Goal: Task Accomplishment & Management: Manage account settings

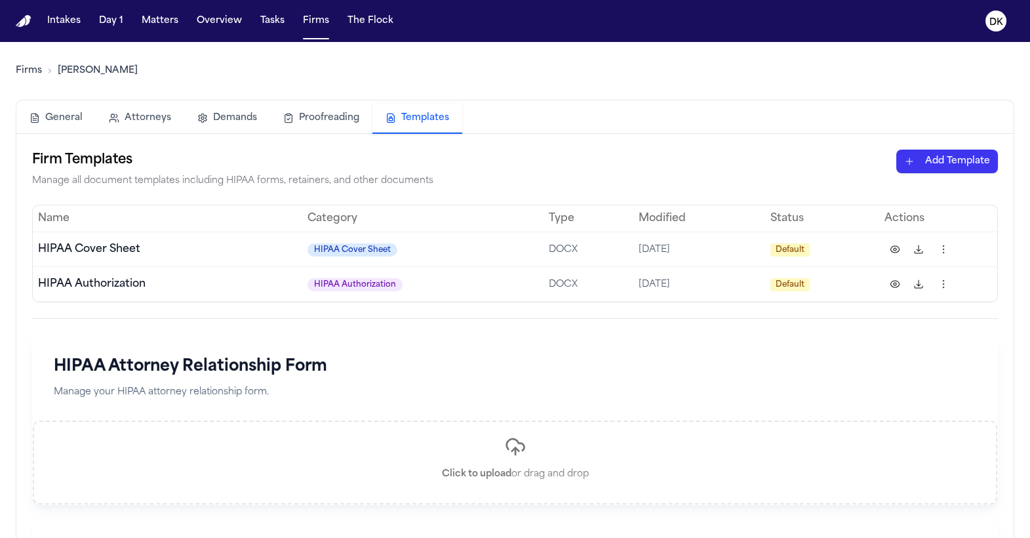
click at [31, 68] on link "Firms" at bounding box center [29, 70] width 26 height 13
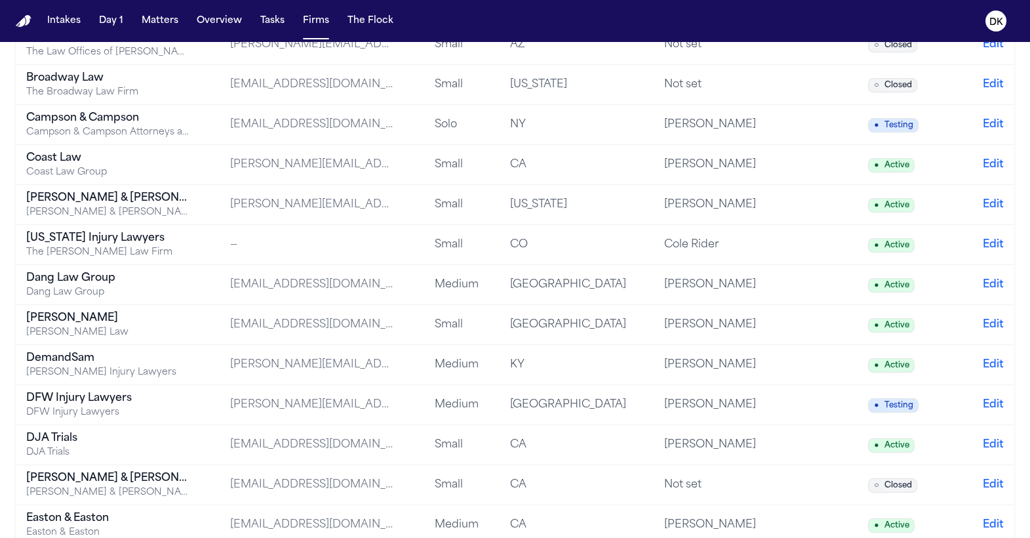
scroll to position [500, 0]
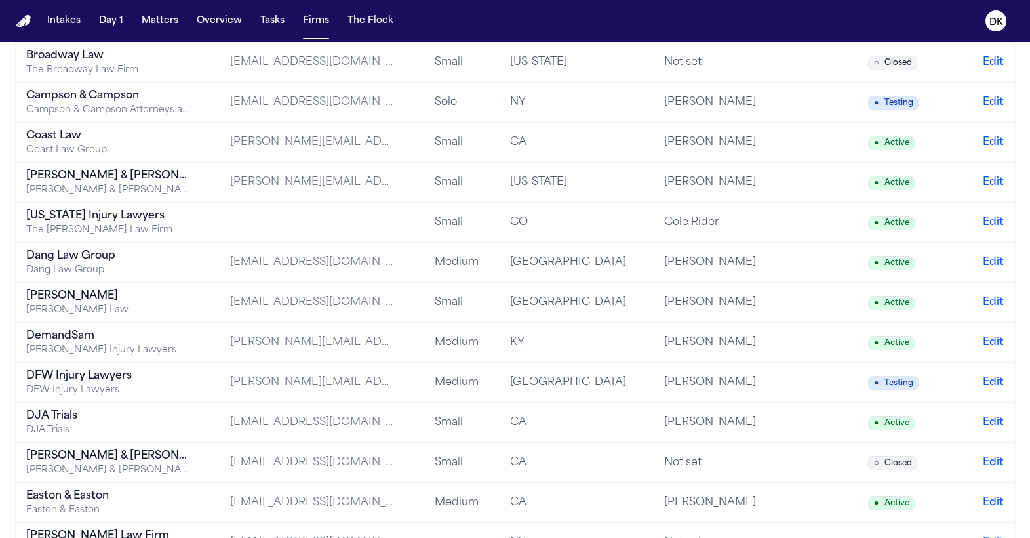
click at [175, 378] on div "DFW Injury Lawyers" at bounding box center [108, 376] width 164 height 16
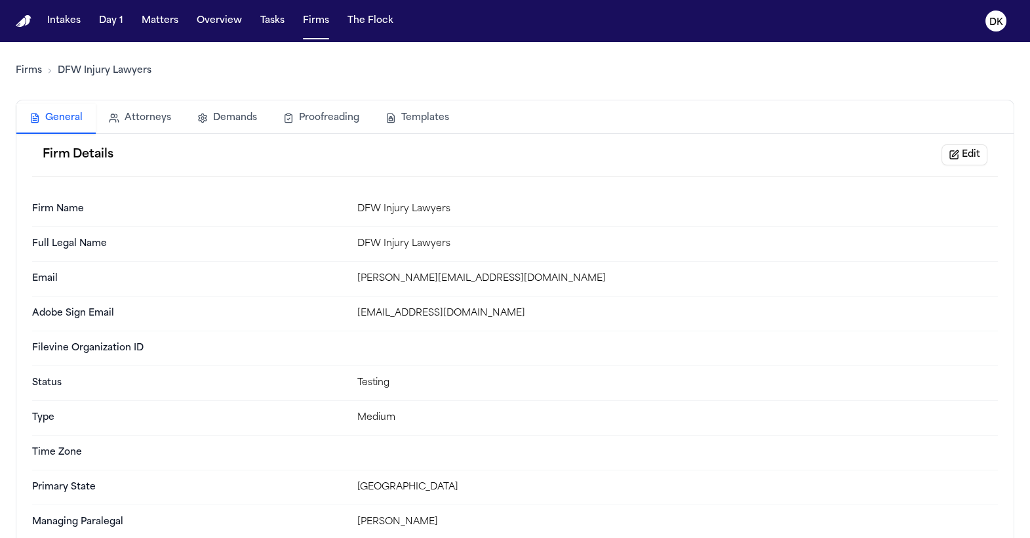
click at [432, 111] on button "Templates" at bounding box center [417, 118] width 90 height 29
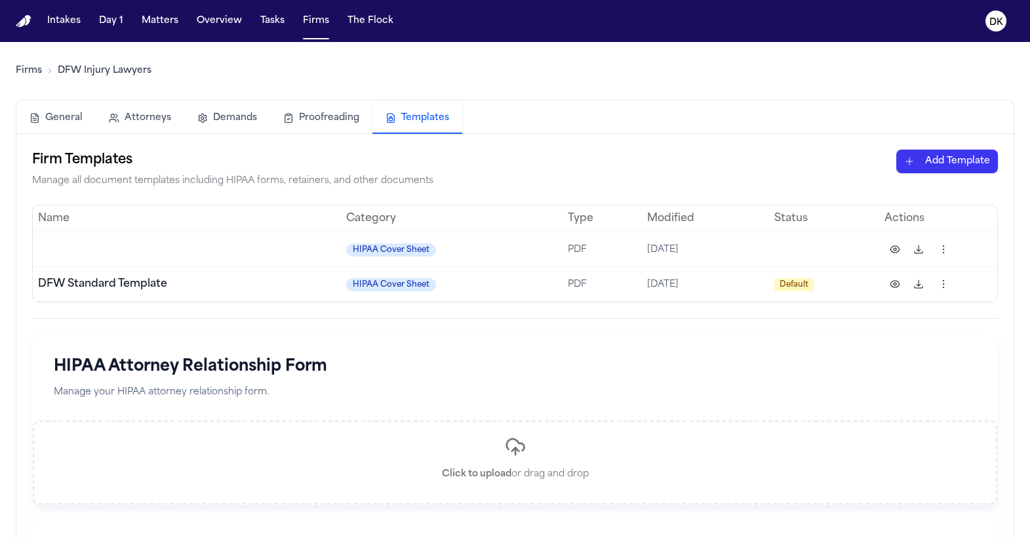
click at [962, 156] on html "Intakes Day 1 Matters Overview Tasks Firms The Flock DK Firms DFW Injury Lawyer…" at bounding box center [515, 269] width 1030 height 538
click at [925, 187] on div "HIPAA Cover Sheet" at bounding box center [924, 189] width 140 height 21
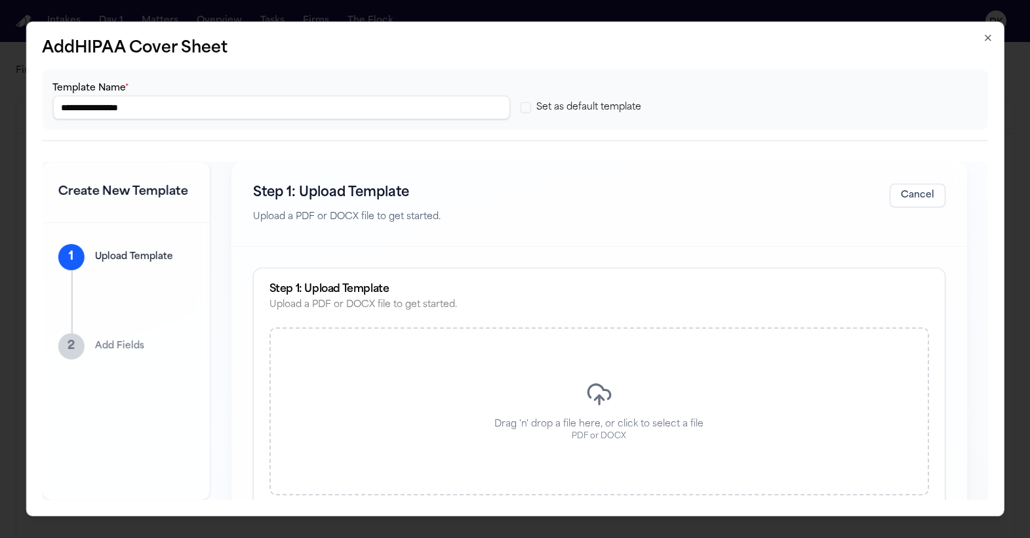
click at [583, 397] on div "Drag 'n' drop a file here, or click to select a file PDF or DOCX" at bounding box center [598, 411] width 659 height 168
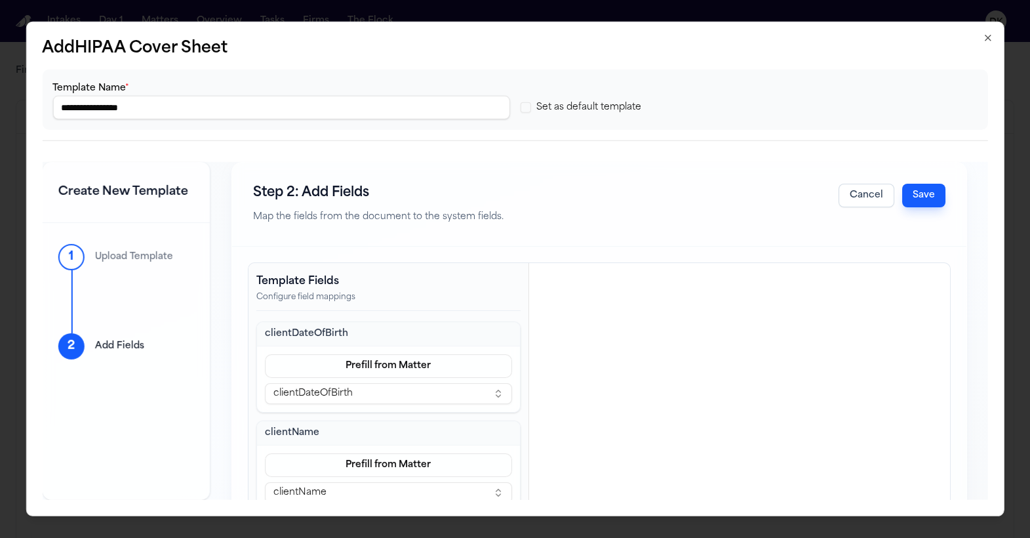
click at [930, 186] on button "Save" at bounding box center [923, 196] width 43 height 24
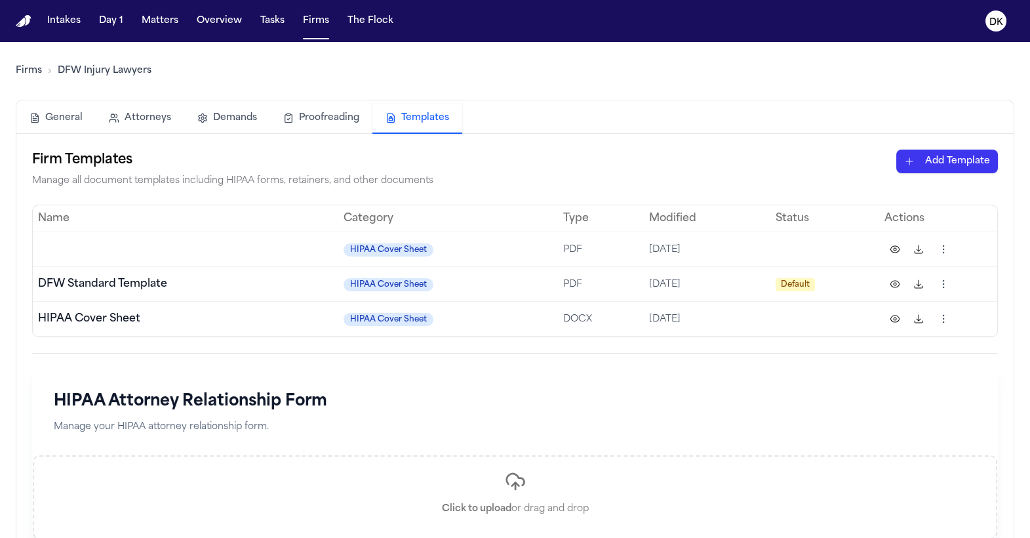
click at [947, 284] on html "Intakes Day 1 Matters Overview Tasks Firms The Flock DK Firms DFW Injury Lawyer…" at bounding box center [515, 269] width 1030 height 538
click at [965, 279] on html "Intakes Day 1 Matters Overview Tasks Firms The Flock DK Firms DFW Injury Lawyer…" at bounding box center [515, 269] width 1030 height 538
click at [941, 315] on html "Intakes Day 1 Matters Overview Tasks Firms The Flock DK Firms DFW Injury Lawyer…" at bounding box center [515, 269] width 1030 height 538
click at [886, 416] on div "Set as Default" at bounding box center [892, 414] width 119 height 21
click at [939, 318] on html "Default template updated successfully Intakes Day 1 Matters Overview Tasks Firm…" at bounding box center [515, 269] width 1030 height 538
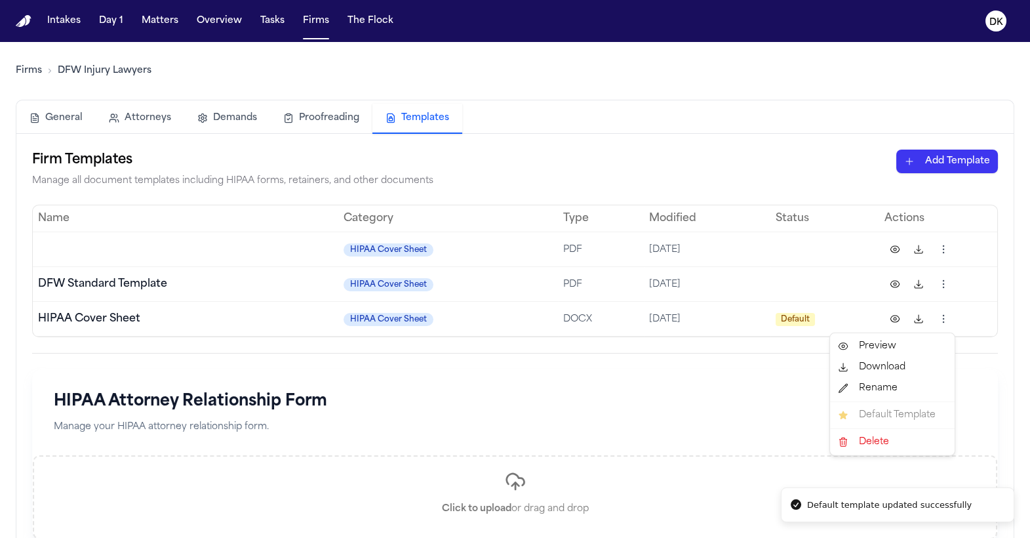
click at [895, 389] on div "Rename" at bounding box center [892, 388] width 119 height 21
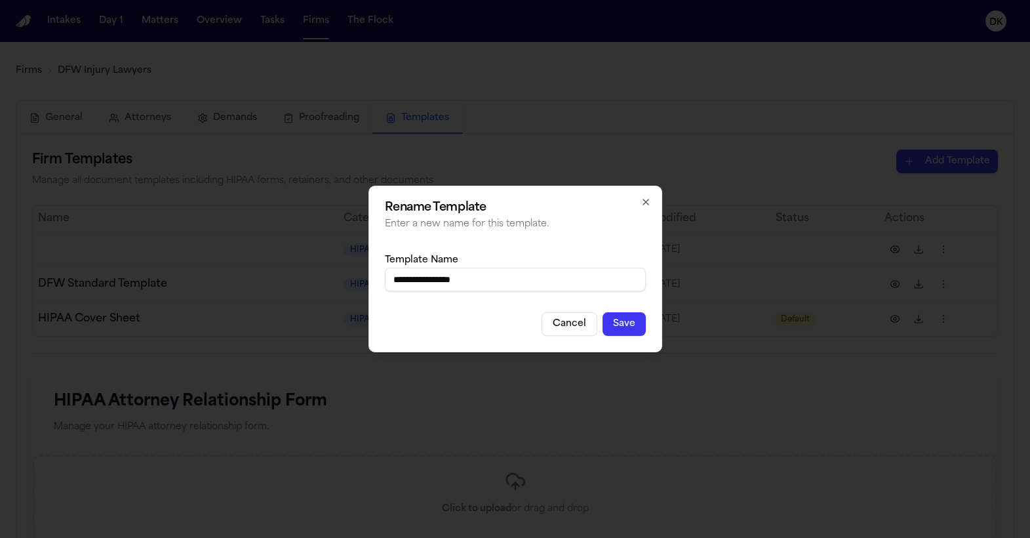
type input "**********"
click at [636, 318] on button "Save" at bounding box center [623, 324] width 43 height 24
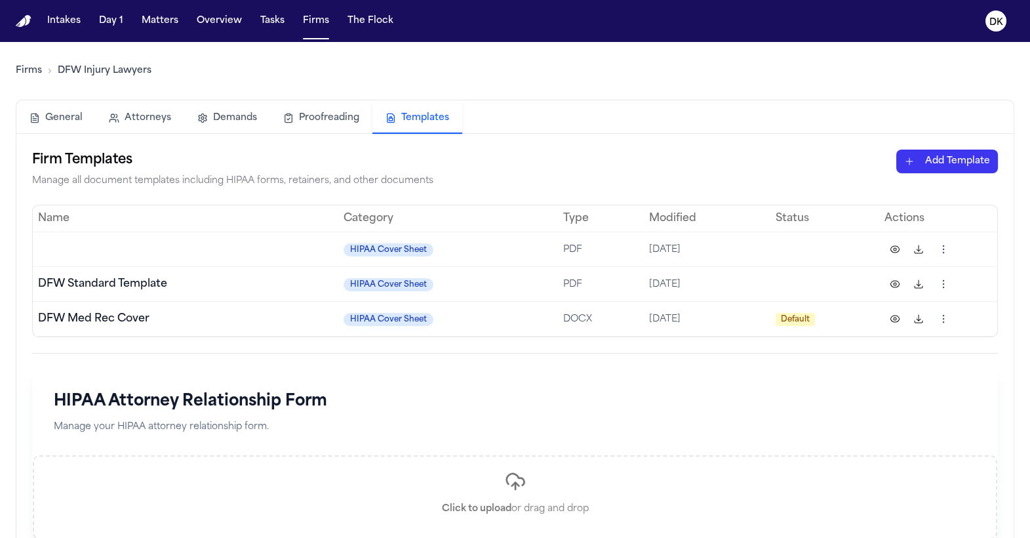
click at [947, 151] on html "Intakes Day 1 Matters Overview Tasks Firms The Flock DK Firms DFW Injury Lawyer…" at bounding box center [515, 269] width 1030 height 538
click at [922, 208] on div "HIPAA Authorization" at bounding box center [924, 210] width 140 height 21
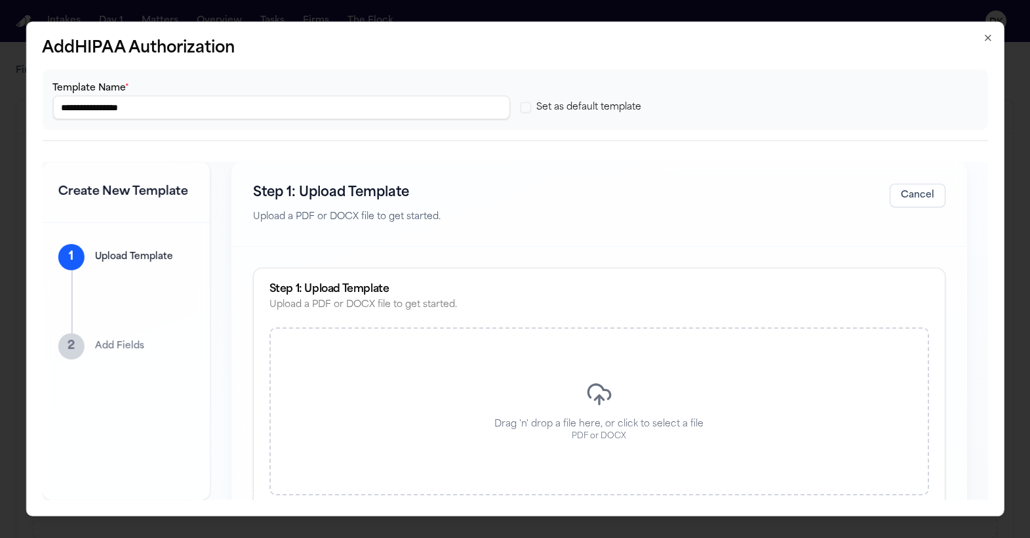
type input "**********"
click at [636, 426] on p "Drag 'n' drop a file here, or click to select a file" at bounding box center [598, 424] width 209 height 13
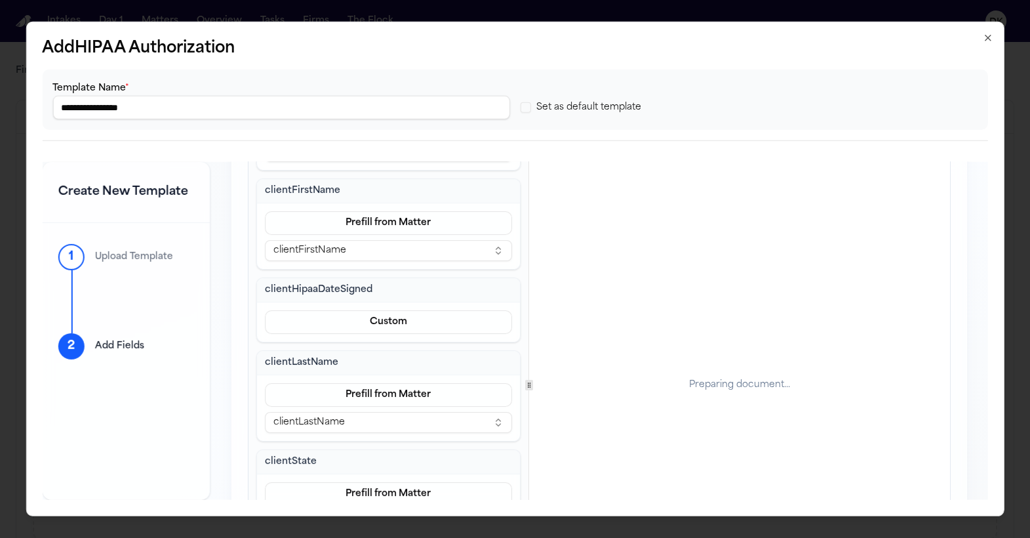
scroll to position [439, 0]
click at [380, 311] on button "Custom" at bounding box center [388, 323] width 248 height 24
click at [378, 349] on div "clientAddress1 Prefill from Matter clientAddress1 clientCity Prefill from Matte…" at bounding box center [388, 409] width 265 height 1055
click at [382, 325] on button "Custom" at bounding box center [388, 323] width 248 height 24
click at [374, 356] on div "clientAddress1 Prefill from Matter clientAddress1 clientCity Prefill from Matte…" at bounding box center [388, 409] width 265 height 1055
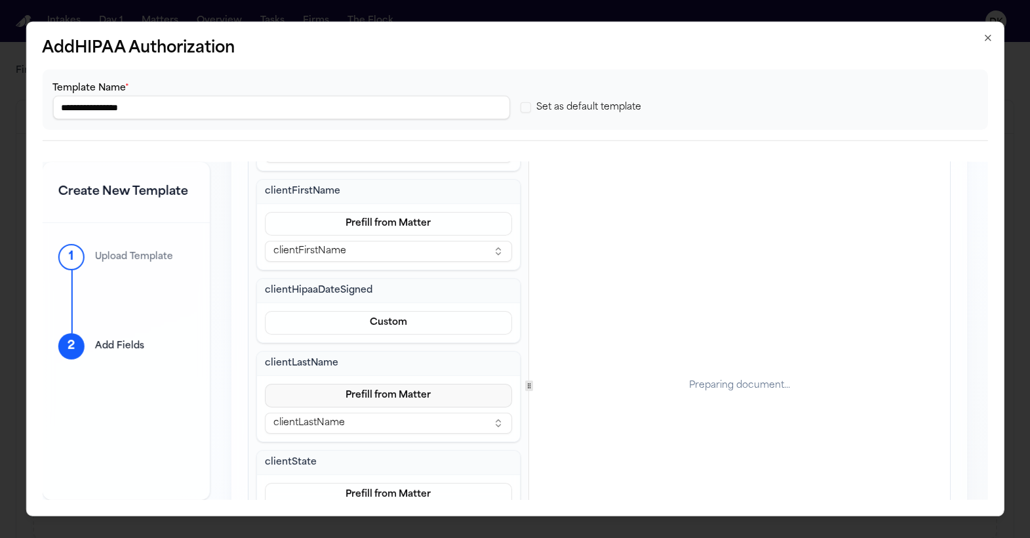
click at [377, 401] on button "Prefill from Matter" at bounding box center [388, 396] width 248 height 24
click at [359, 425] on button "clientLastName" at bounding box center [388, 422] width 248 height 21
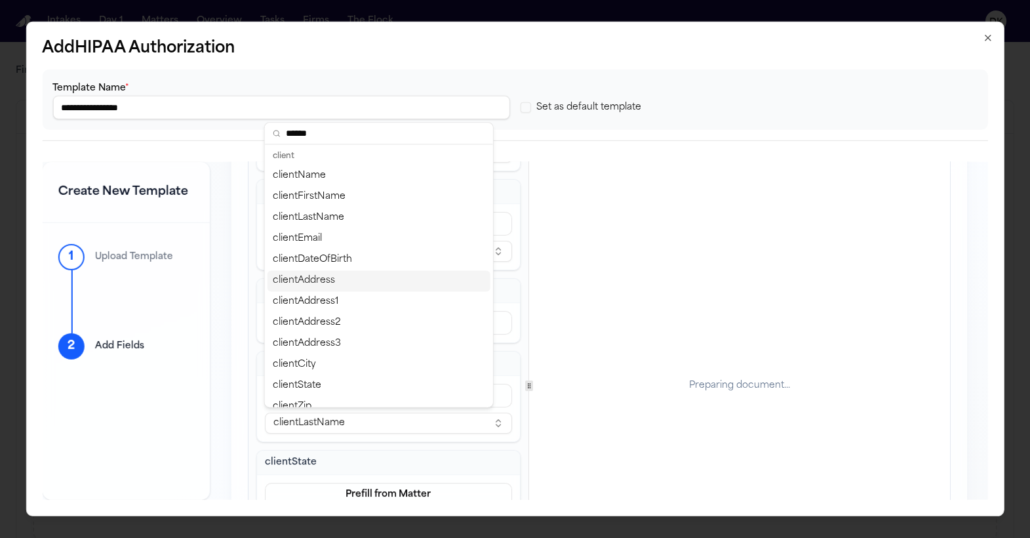
type input "*******"
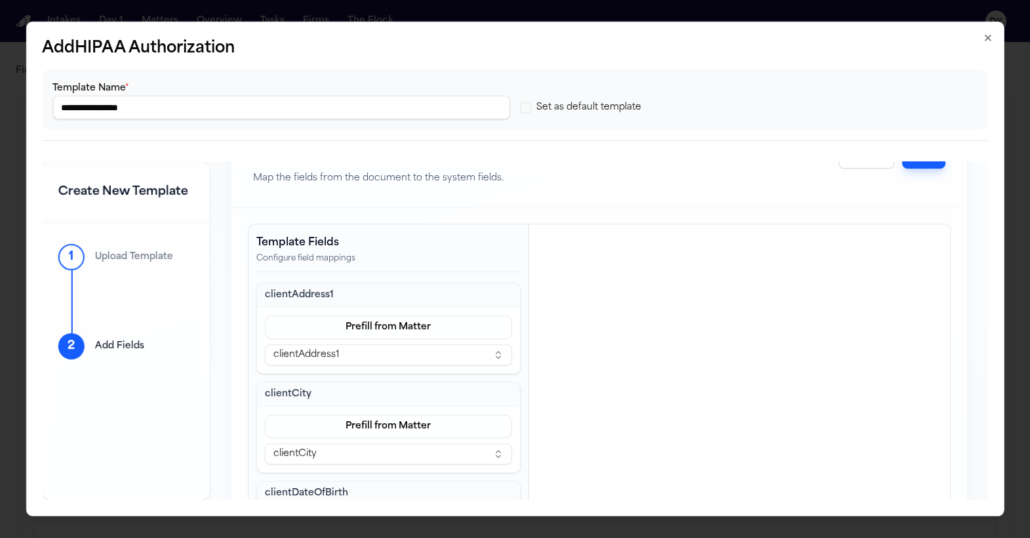
scroll to position [0, 0]
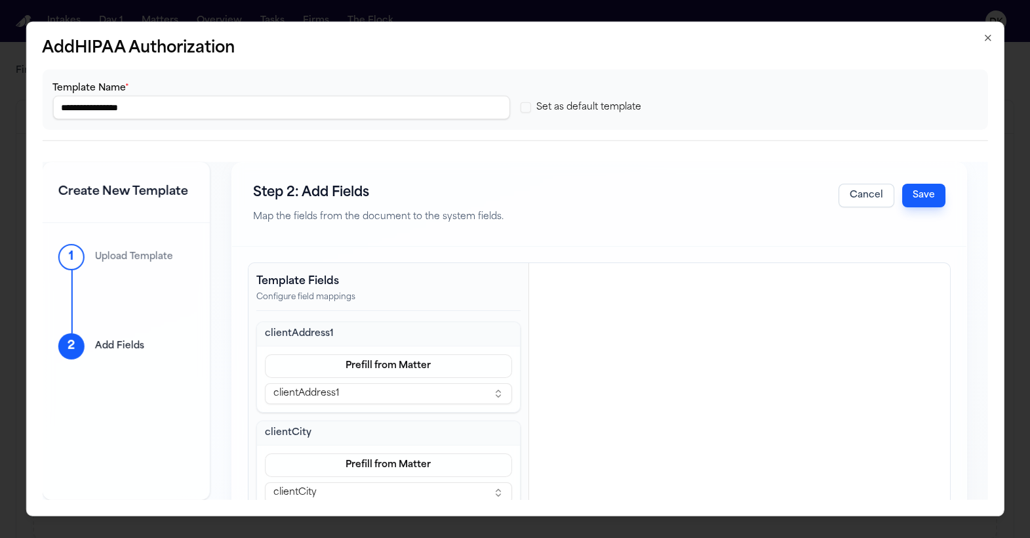
click at [859, 204] on button "Cancel" at bounding box center [866, 196] width 56 height 24
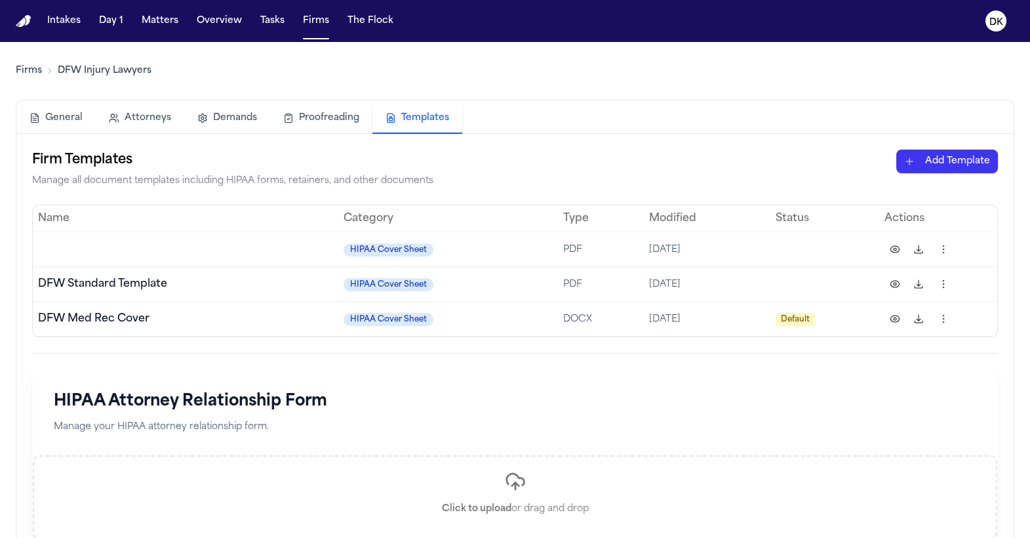
click at [937, 169] on html "Intakes Day 1 Matters Overview Tasks Firms The Flock DK Firms DFW Injury Lawyer…" at bounding box center [515, 269] width 1030 height 538
click at [924, 210] on div "HIPAA Authorization" at bounding box center [924, 210] width 140 height 21
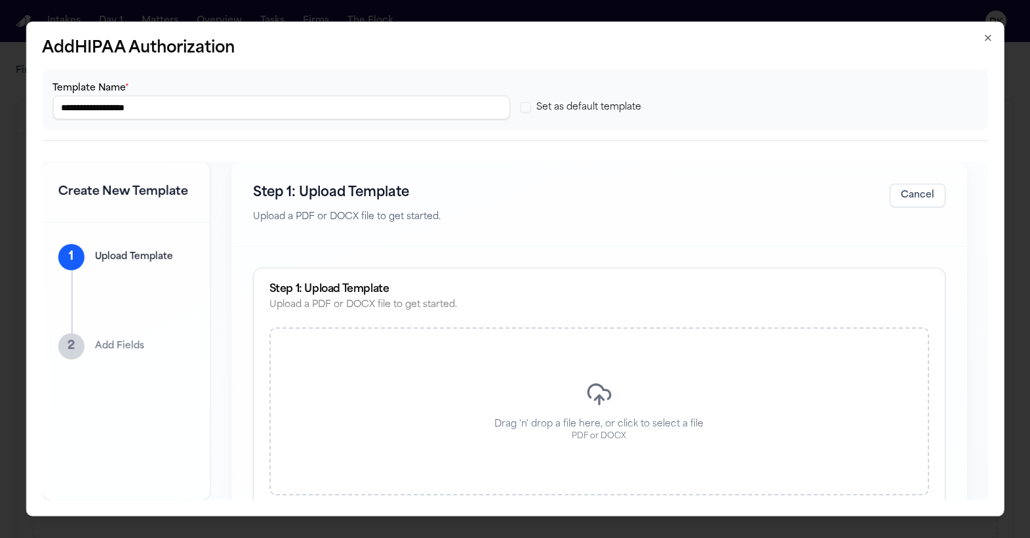
click at [476, 385] on div "Drag 'n' drop a file here, or click to select a file PDF or DOCX" at bounding box center [598, 411] width 659 height 168
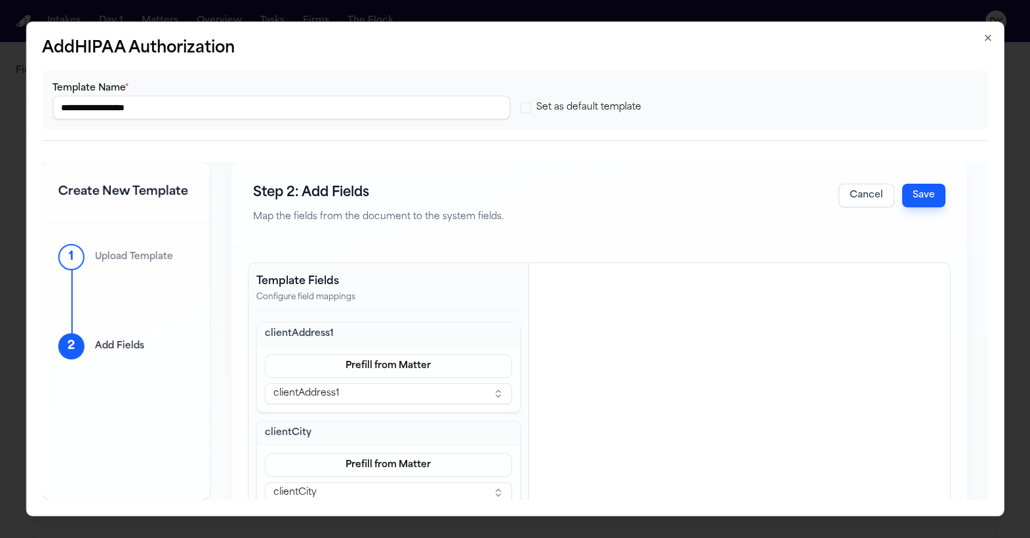
click at [171, 105] on input "**********" at bounding box center [280, 108] width 457 height 24
type input "**********"
click at [930, 199] on button "Save" at bounding box center [923, 196] width 43 height 24
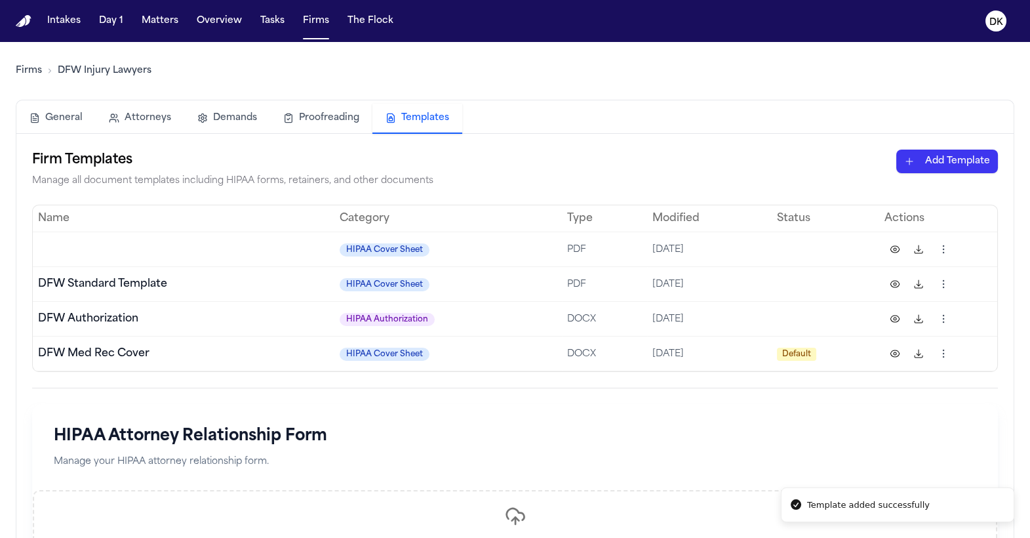
click at [948, 313] on html "Template added successfully Intakes Day 1 Matters Overview Tasks Firms The Floc…" at bounding box center [515, 269] width 1030 height 538
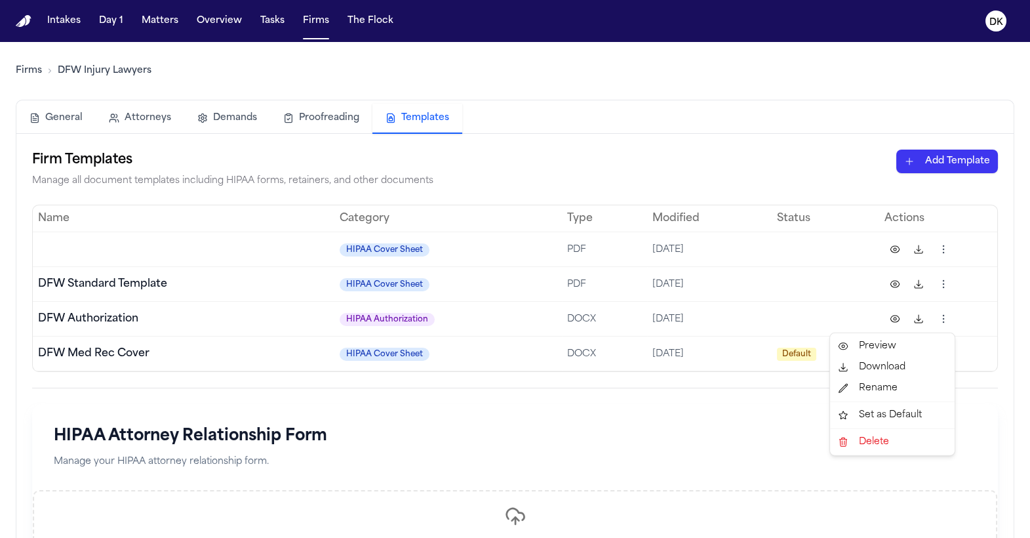
click at [875, 418] on div "Set as Default" at bounding box center [892, 414] width 119 height 21
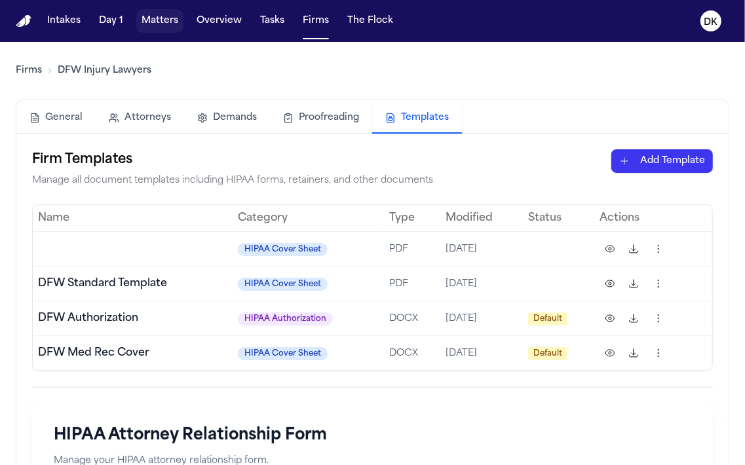
click at [145, 16] on button "Matters" at bounding box center [159, 21] width 47 height 24
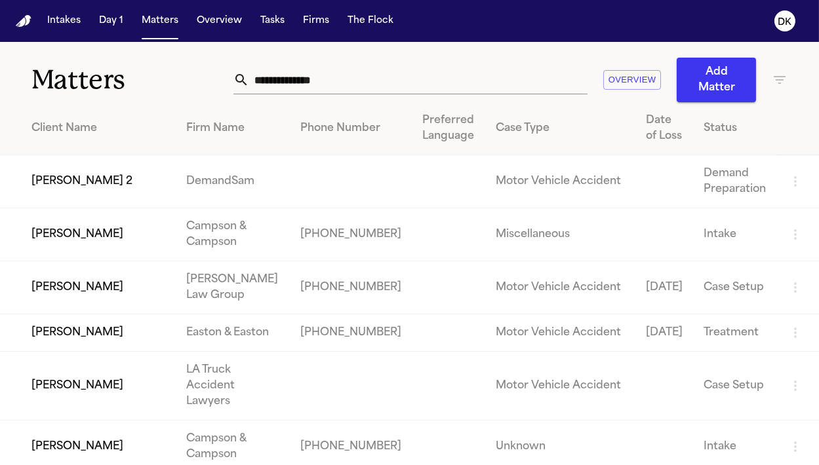
click at [443, 72] on input "text" at bounding box center [418, 80] width 338 height 29
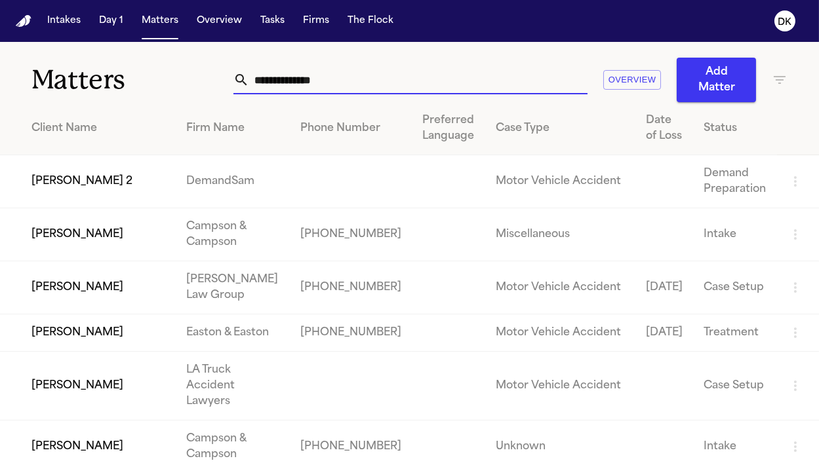
type input "*"
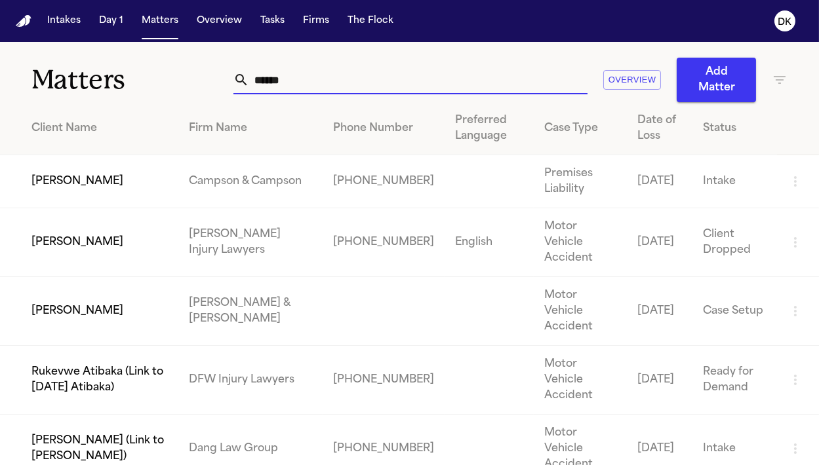
type input "*******"
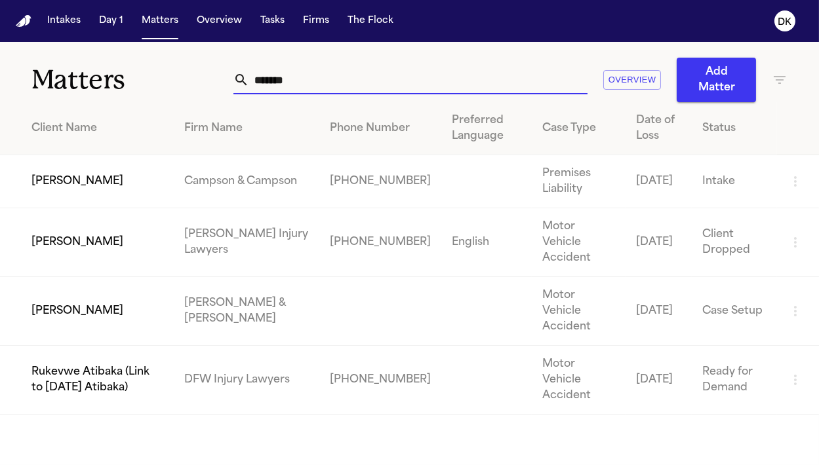
click at [66, 281] on td "[PERSON_NAME]" at bounding box center [87, 311] width 174 height 69
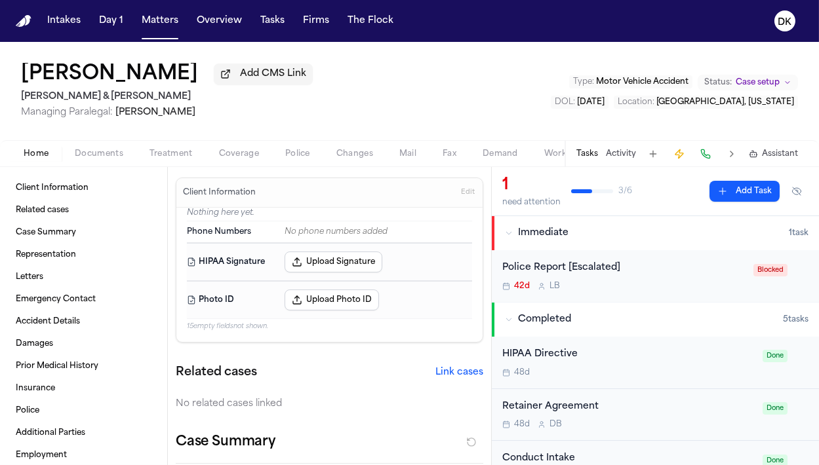
click at [86, 155] on span "Documents" at bounding box center [99, 154] width 49 height 10
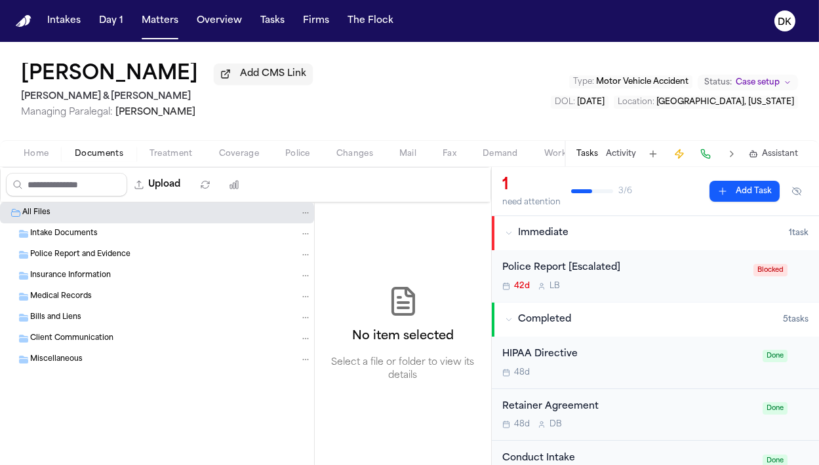
click at [123, 250] on div "Police Report and Evidence" at bounding box center [157, 255] width 314 height 21
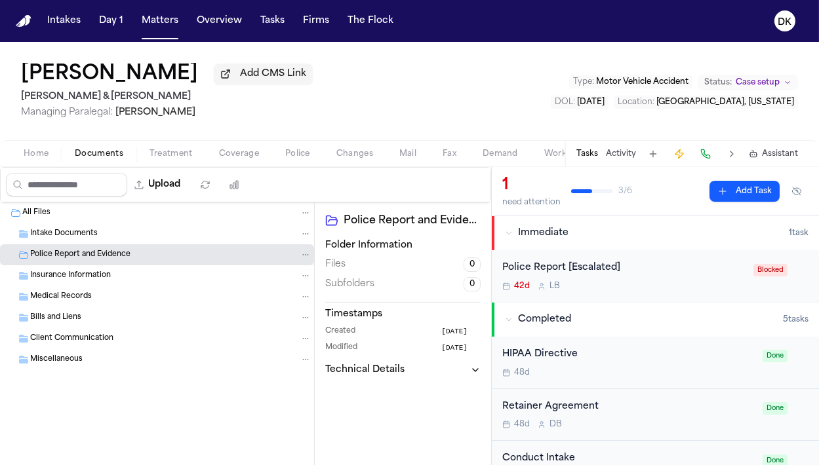
click at [123, 236] on div "Intake Documents" at bounding box center [170, 234] width 281 height 12
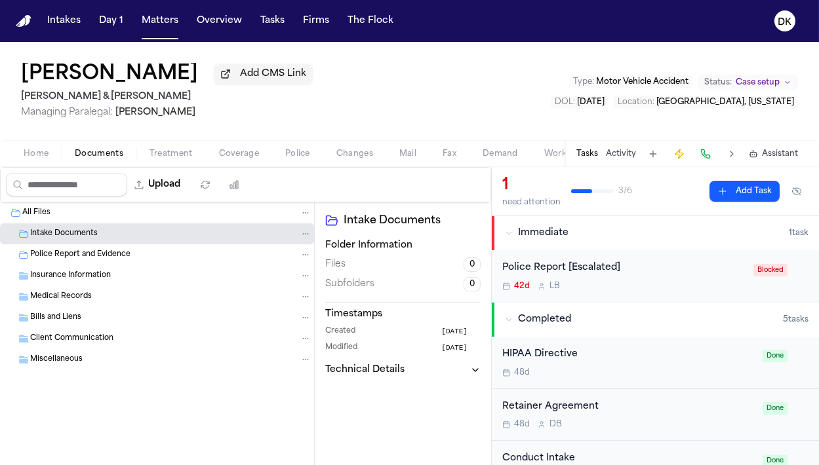
click at [621, 157] on button "Activity" at bounding box center [621, 154] width 30 height 10
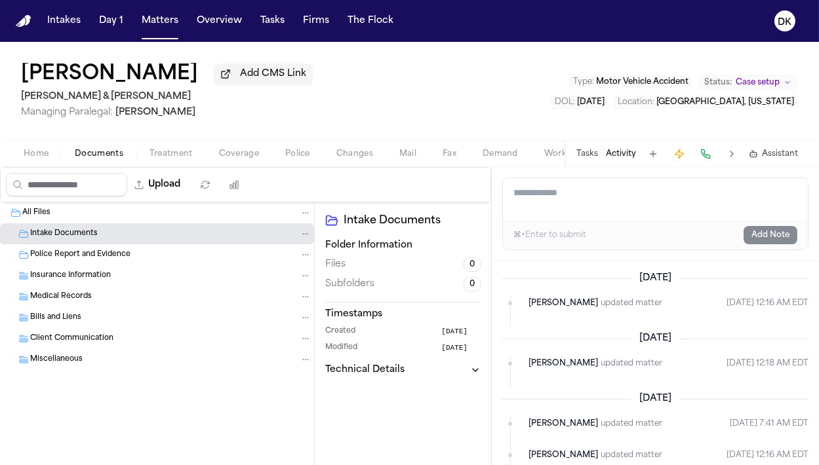
click at [172, 323] on div "Bills and Liens" at bounding box center [170, 318] width 281 height 12
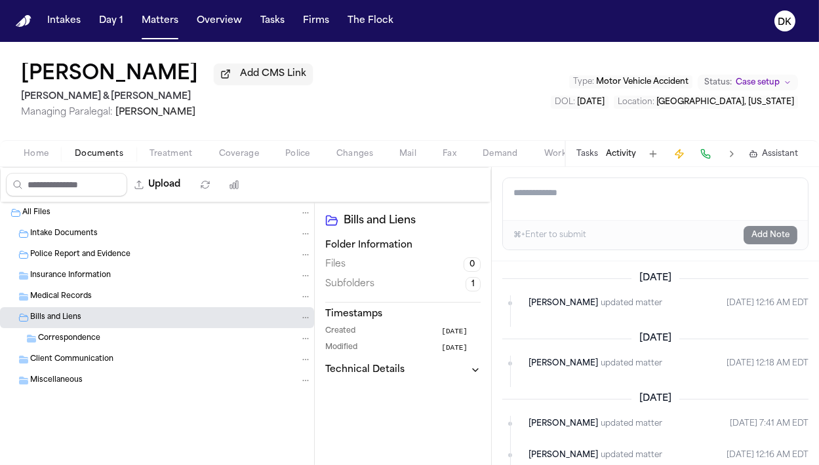
click at [176, 279] on div "Insurance Information" at bounding box center [170, 276] width 281 height 12
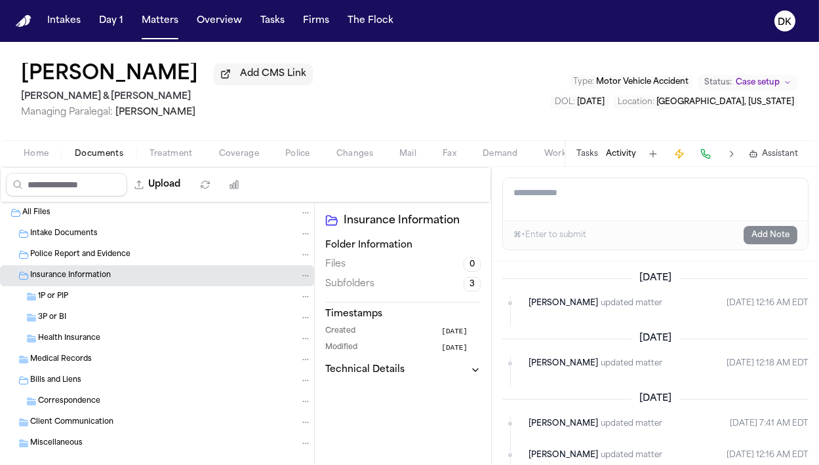
click at [153, 313] on div "3P or BI" at bounding box center [157, 317] width 314 height 21
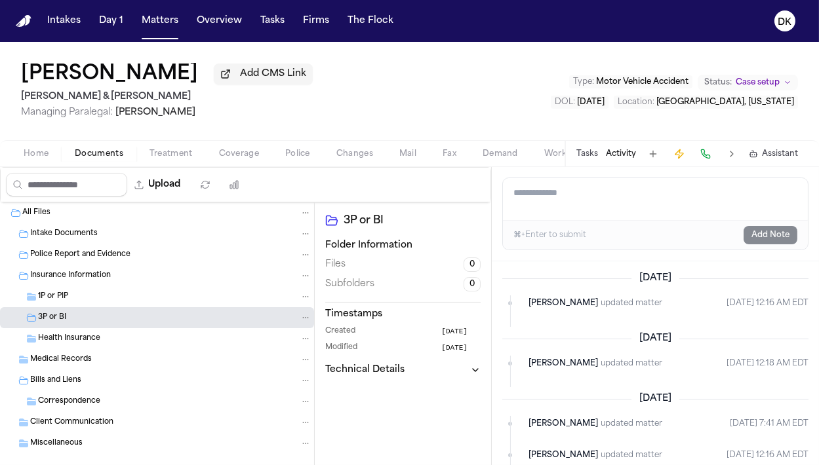
click at [153, 302] on div "1P or PIP" at bounding box center [174, 297] width 273 height 12
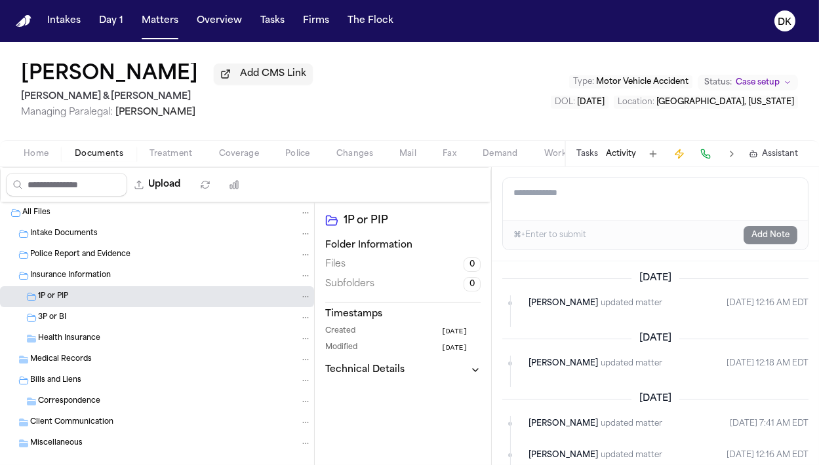
click at [133, 349] on div "Health Insurance" at bounding box center [157, 338] width 314 height 21
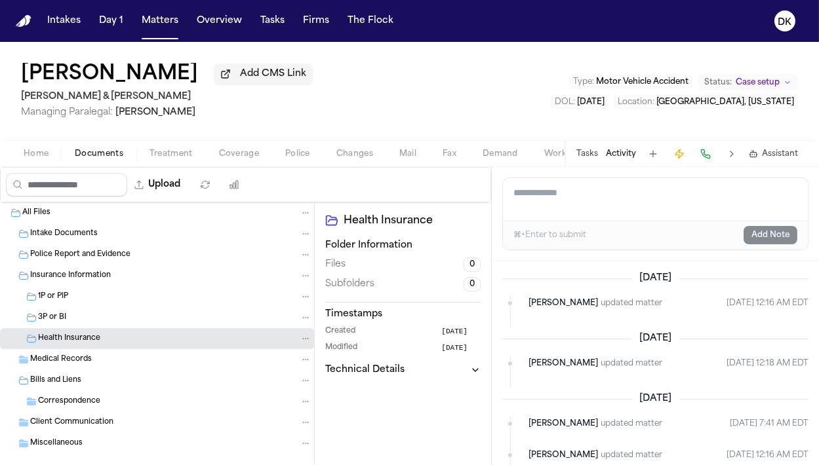
click at [303, 158] on span "Police" at bounding box center [297, 154] width 25 height 10
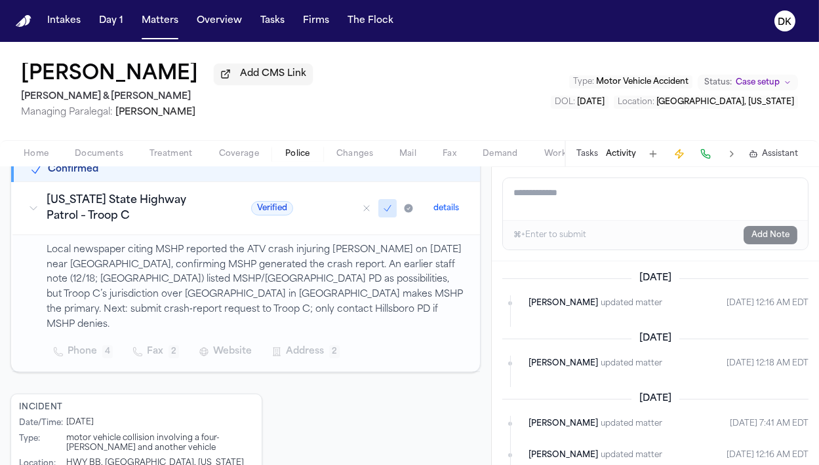
scroll to position [295, 0]
click at [291, 295] on p "Local newspaper citing MSHP reported the ATV crash injuring [PERSON_NAME] on [D…" at bounding box center [256, 288] width 418 height 90
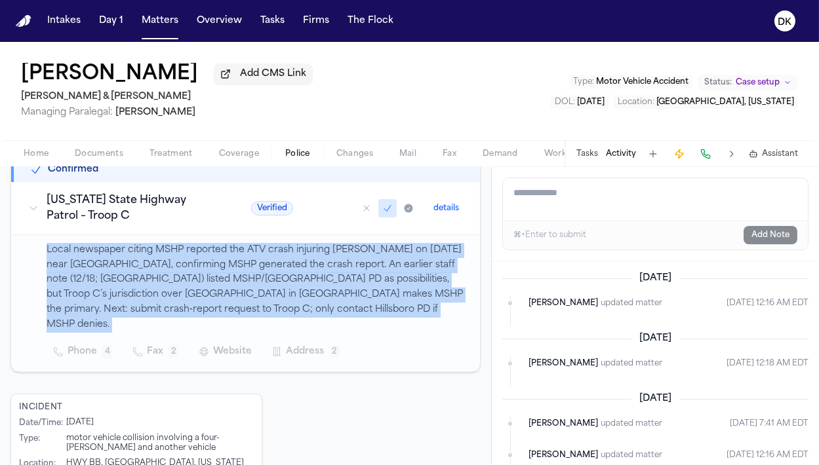
click at [296, 302] on p "Local newspaper citing MSHP reported the ATV crash injuring [PERSON_NAME] on [D…" at bounding box center [256, 288] width 418 height 90
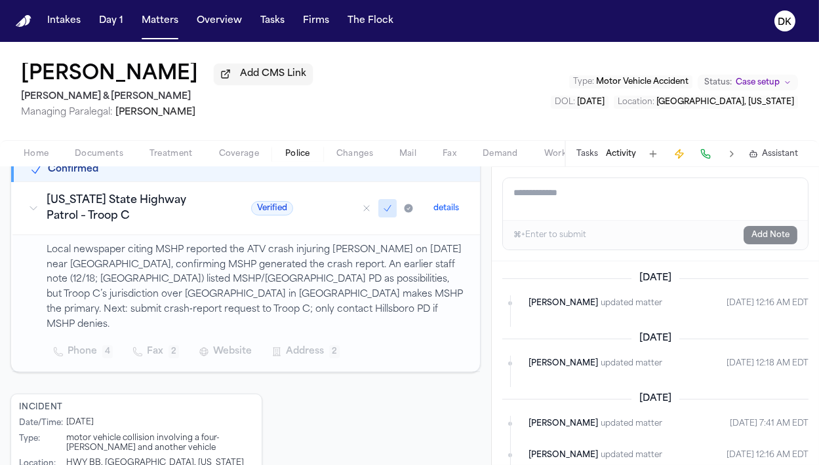
click at [296, 302] on p "Local newspaper citing MSHP reported the ATV crash injuring [PERSON_NAME] on [D…" at bounding box center [256, 288] width 418 height 90
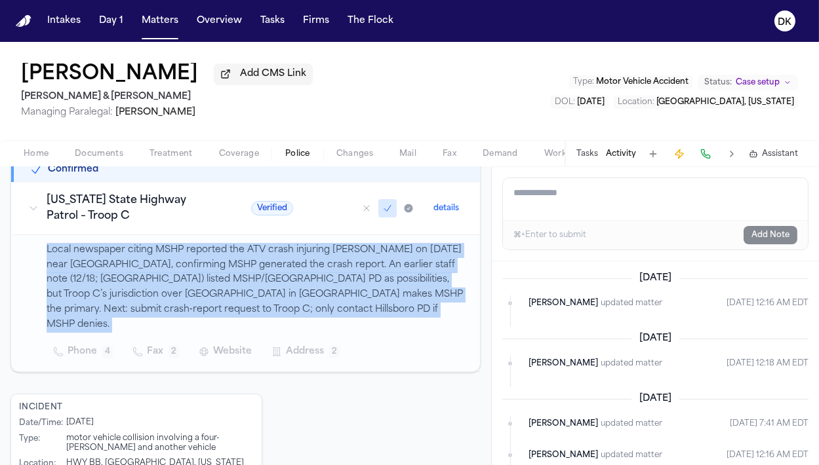
click at [300, 305] on p "Local newspaper citing MSHP reported the ATV crash injuring [PERSON_NAME] on [D…" at bounding box center [256, 288] width 418 height 90
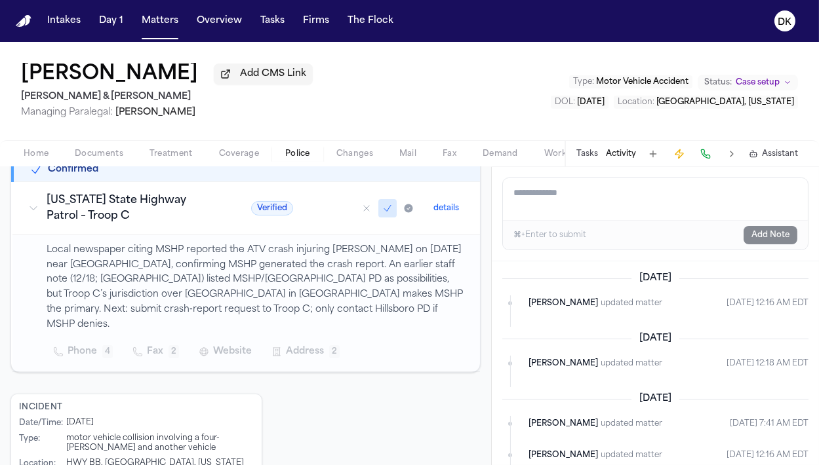
click at [300, 305] on p "Local newspaper citing MSHP reported the ATV crash injuring [PERSON_NAME] on [D…" at bounding box center [256, 288] width 418 height 90
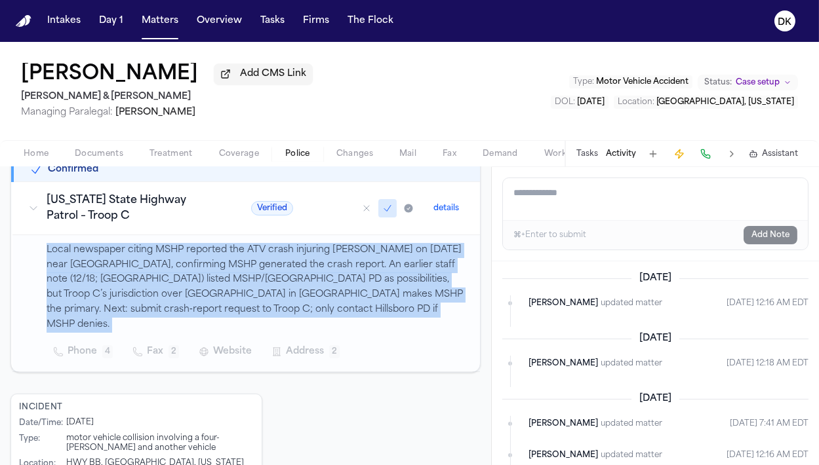
click at [318, 311] on p "Local newspaper citing MSHP reported the ATV crash injuring [PERSON_NAME] on [D…" at bounding box center [256, 288] width 418 height 90
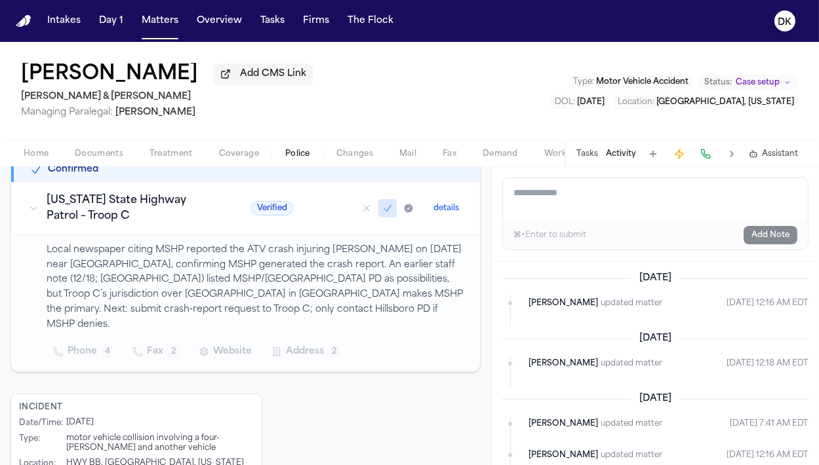
click at [318, 311] on p "Local newspaper citing MSHP reported the ATV crash injuring [PERSON_NAME] on [D…" at bounding box center [256, 288] width 418 height 90
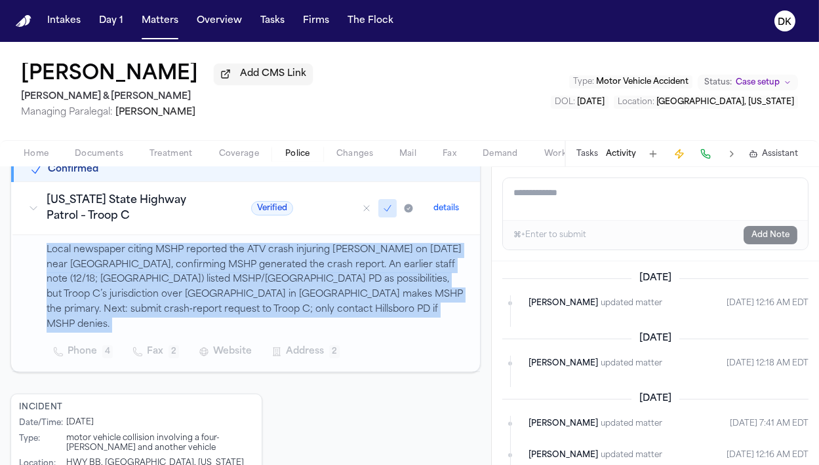
click at [318, 311] on p "Local newspaper citing MSHP reported the ATV crash injuring [PERSON_NAME] on [D…" at bounding box center [256, 288] width 418 height 90
click at [323, 310] on p "Local newspaper citing MSHP reported the ATV crash injuring [PERSON_NAME] on [D…" at bounding box center [256, 288] width 418 height 90
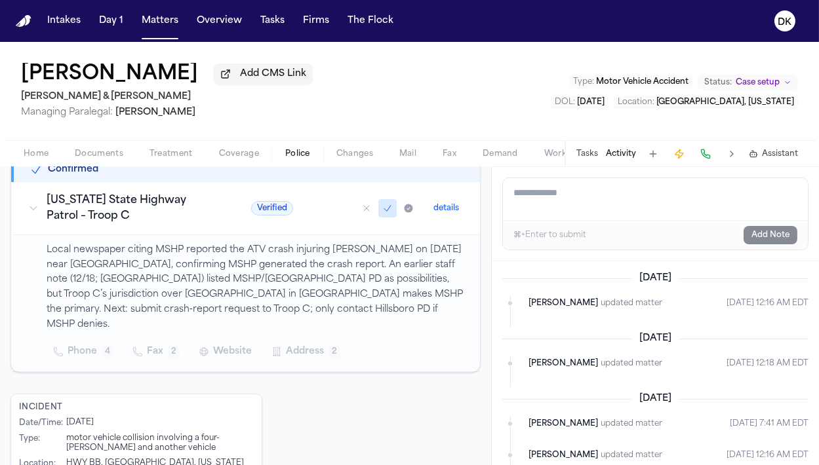
click at [323, 310] on p "Local newspaper citing MSHP reported the ATV crash injuring [PERSON_NAME] on [D…" at bounding box center [256, 288] width 418 height 90
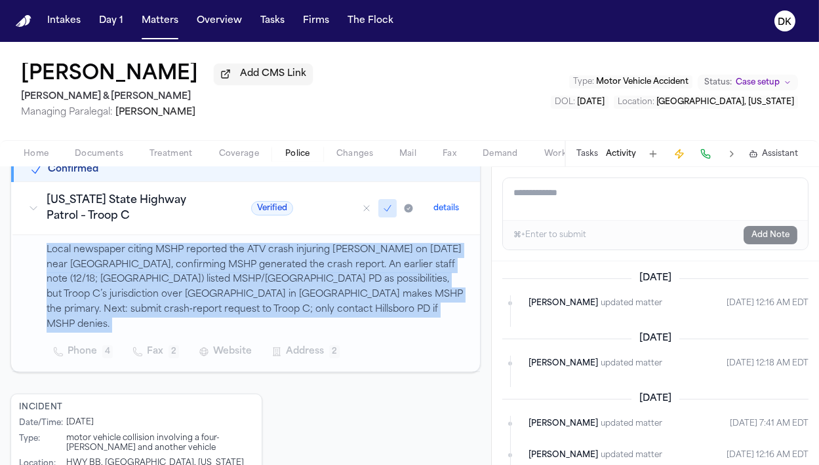
click at [344, 306] on p "Local newspaper citing MSHP reported the ATV crash injuring [PERSON_NAME] on [D…" at bounding box center [256, 288] width 418 height 90
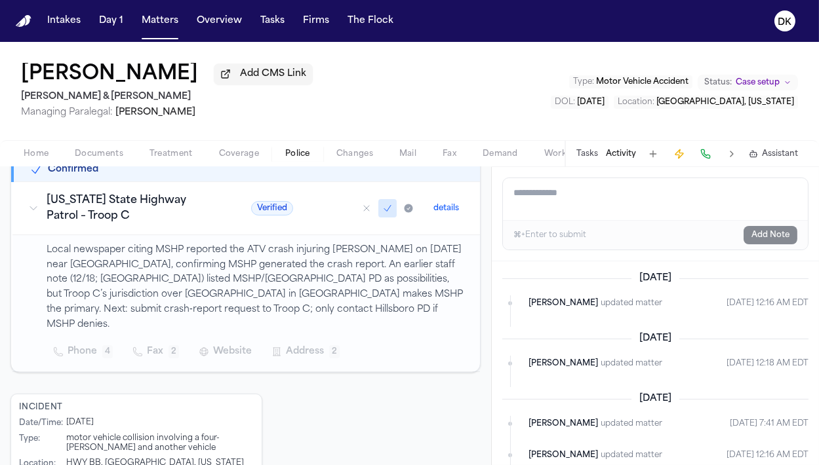
click at [344, 306] on p "Local newspaper citing MSHP reported the ATV crash injuring [PERSON_NAME] on [D…" at bounding box center [256, 288] width 418 height 90
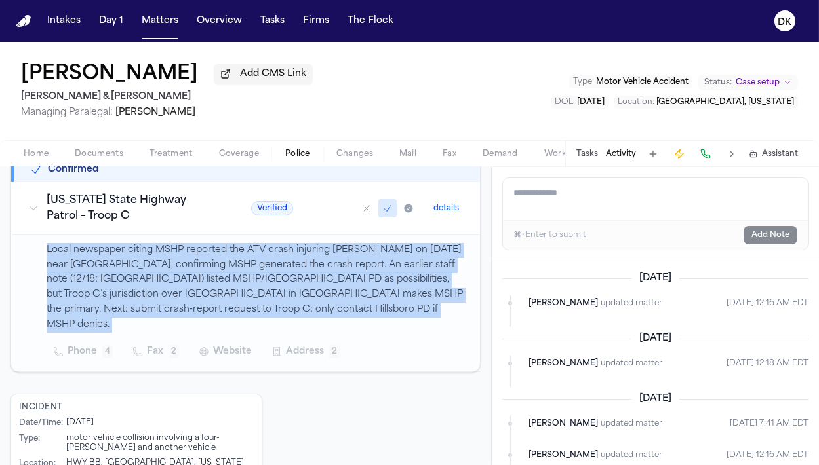
click at [344, 306] on p "Local newspaper citing MSHP reported the ATV crash injuring [PERSON_NAME] on [D…" at bounding box center [256, 288] width 418 height 90
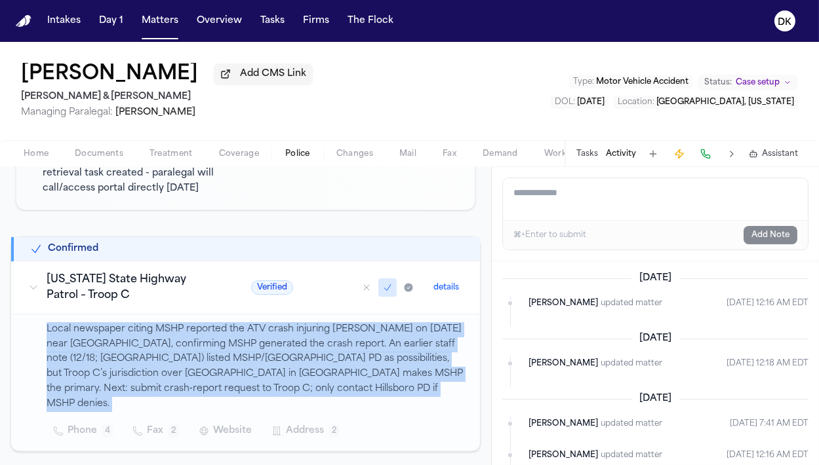
scroll to position [152, 0]
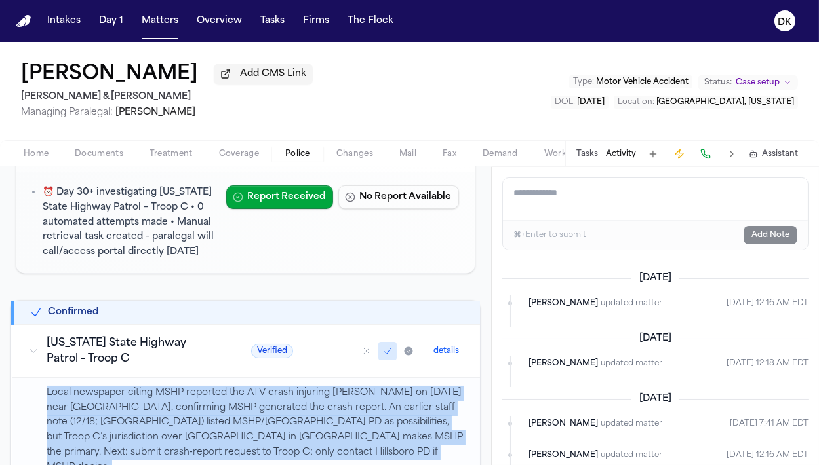
click at [311, 436] on p "Local newspaper citing MSHP reported the ATV crash injuring [PERSON_NAME] on [D…" at bounding box center [256, 431] width 418 height 90
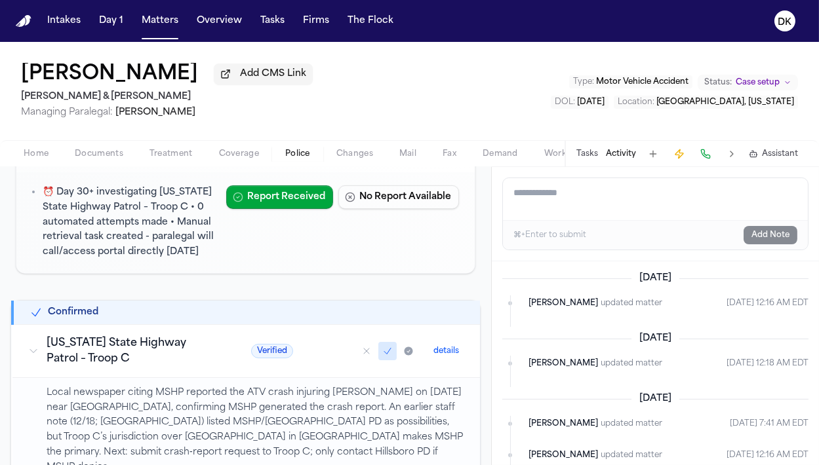
click at [311, 436] on p "Local newspaper citing MSHP reported the ATV crash injuring [PERSON_NAME] on [D…" at bounding box center [256, 431] width 418 height 90
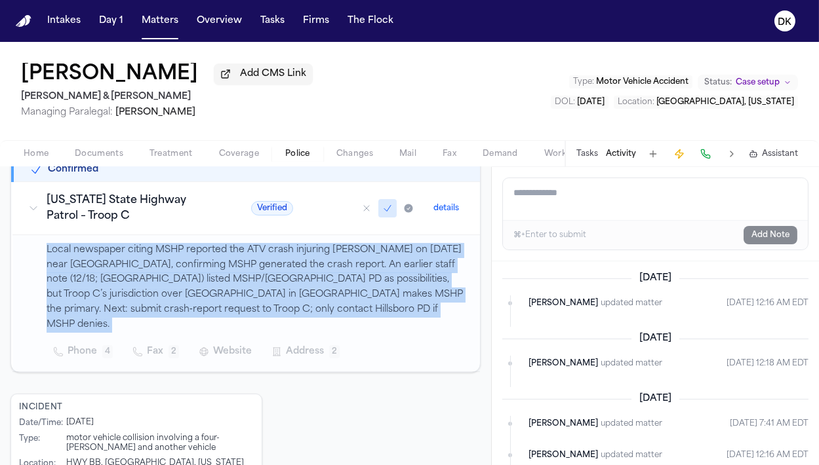
scroll to position [340, 0]
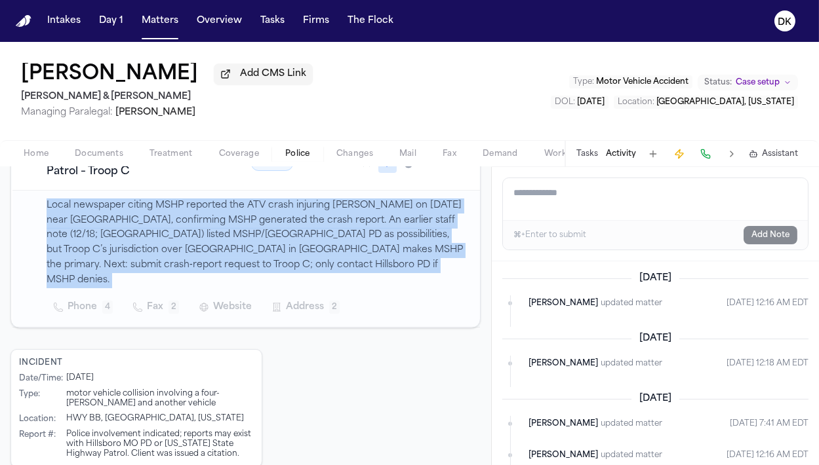
click at [311, 436] on div "Incident Date/Time : [DATE] Type : motor vehicle collision involving a four-[PE…" at bounding box center [245, 408] width 470 height 119
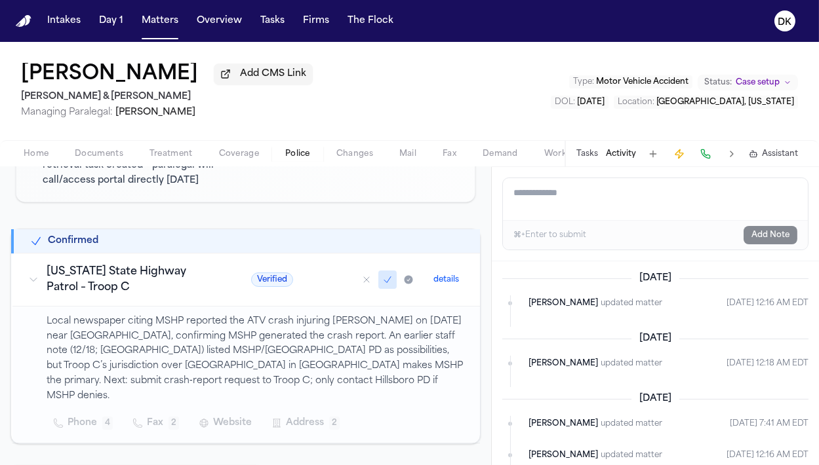
scroll to position [222, 0]
click at [339, 371] on p "Local newspaper citing MSHP reported the ATV crash injuring [PERSON_NAME] on [D…" at bounding box center [256, 361] width 418 height 90
click at [318, 417] on span "Address" at bounding box center [305, 425] width 38 height 16
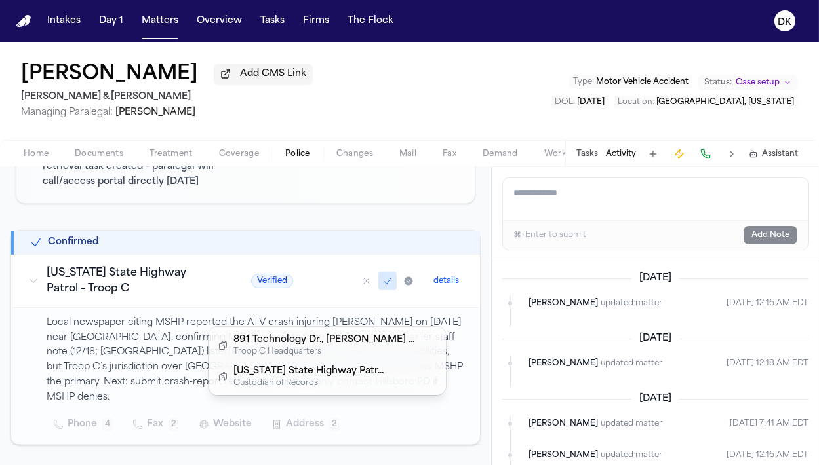
click at [318, 417] on span "Address" at bounding box center [305, 425] width 38 height 16
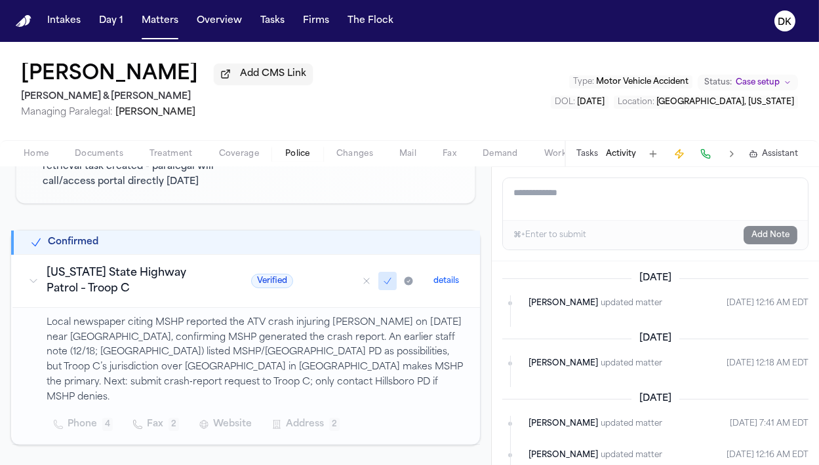
click at [158, 417] on span "Fax" at bounding box center [155, 425] width 16 height 16
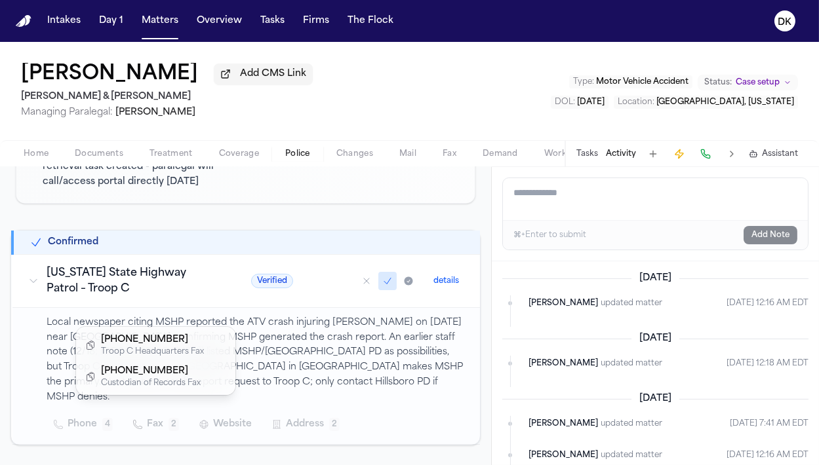
click at [158, 417] on span "Fax" at bounding box center [155, 425] width 16 height 16
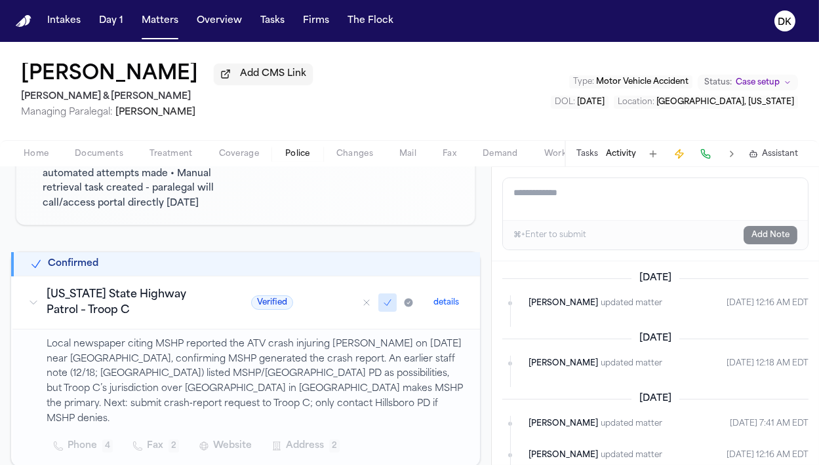
scroll to position [199, 0]
drag, startPoint x: 208, startPoint y: 429, endPoint x: 186, endPoint y: 383, distance: 51.6
click at [186, 384] on div "Local newspaper citing MSHP reported the ATV crash injuring [PERSON_NAME] on [D…" at bounding box center [256, 399] width 418 height 121
click at [213, 440] on span "Website" at bounding box center [232, 448] width 39 height 16
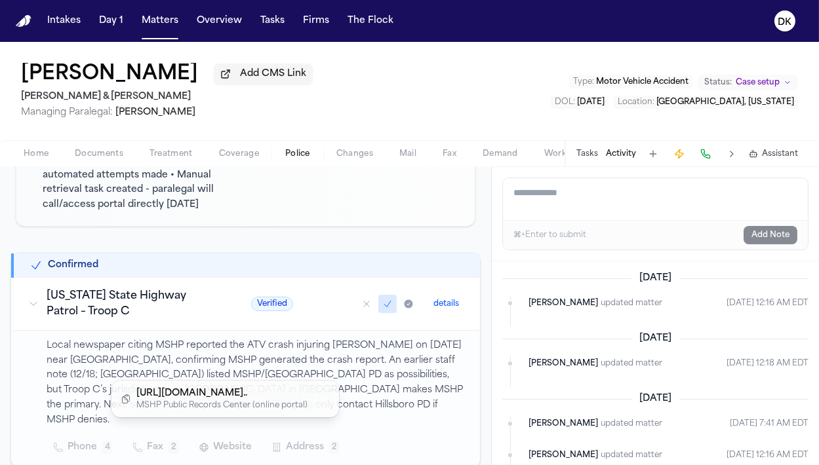
click at [374, 371] on div "Local newspaper citing MSHP reported the ATV crash injuring [PERSON_NAME] on [D…" at bounding box center [256, 399] width 418 height 121
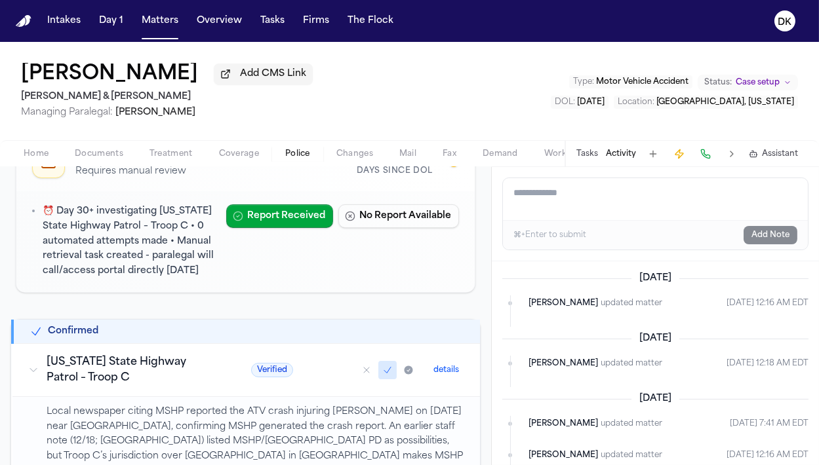
scroll to position [0, 0]
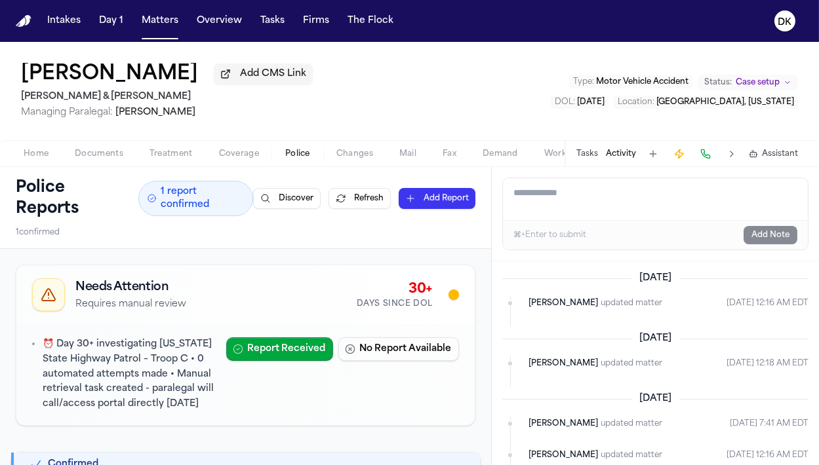
click at [454, 300] on div at bounding box center [453, 294] width 19 height 19
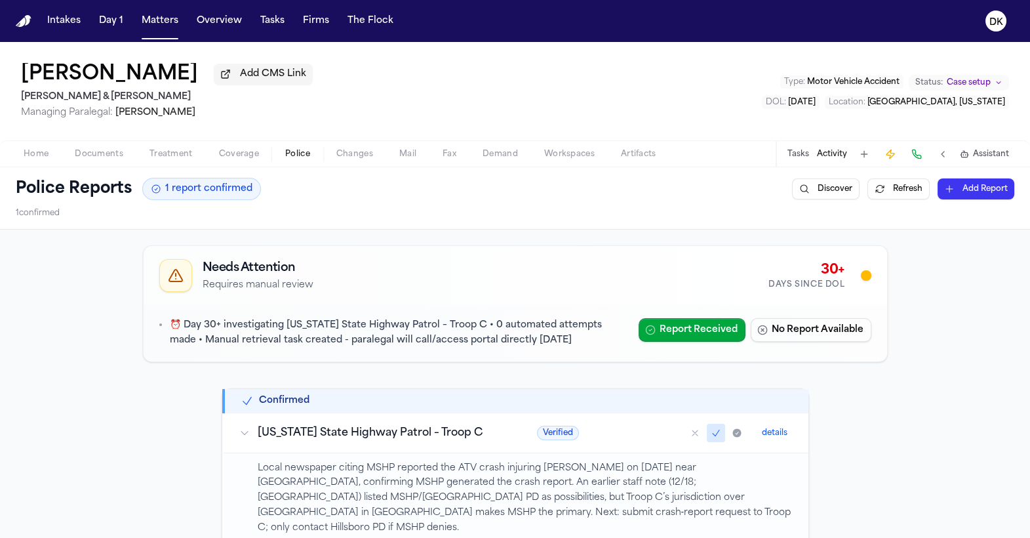
click at [149, 165] on div "Home Documents Treatment Coverage Police Changes Mail Fax Demand Workspaces Art…" at bounding box center [515, 153] width 1030 height 26
click at [114, 154] on span "Documents" at bounding box center [99, 154] width 49 height 10
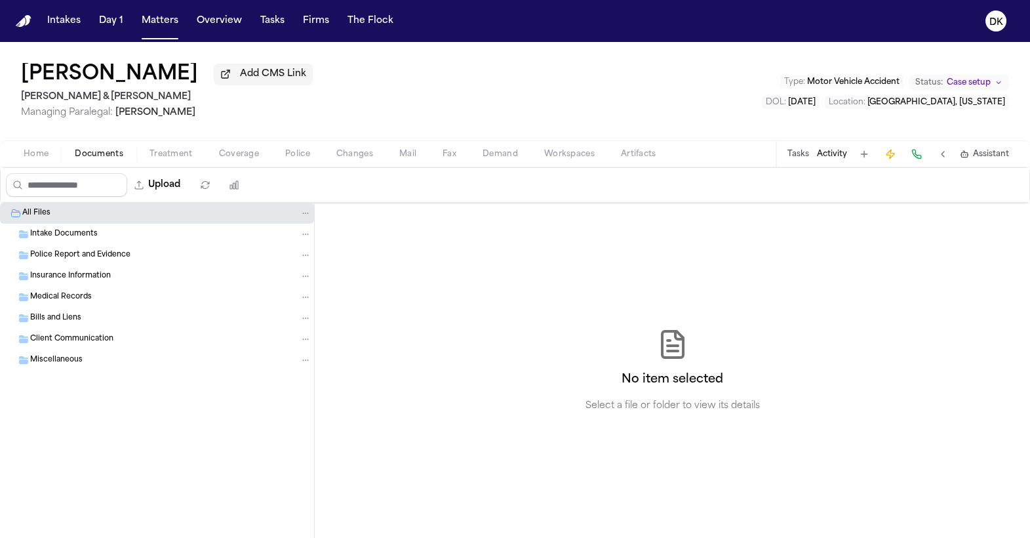
click at [223, 140] on div "[PERSON_NAME] Add CMS Link [PERSON_NAME] & [PERSON_NAME] Managing Paralegal: [P…" at bounding box center [515, 91] width 1030 height 98
click at [228, 149] on button "Coverage" at bounding box center [239, 154] width 66 height 16
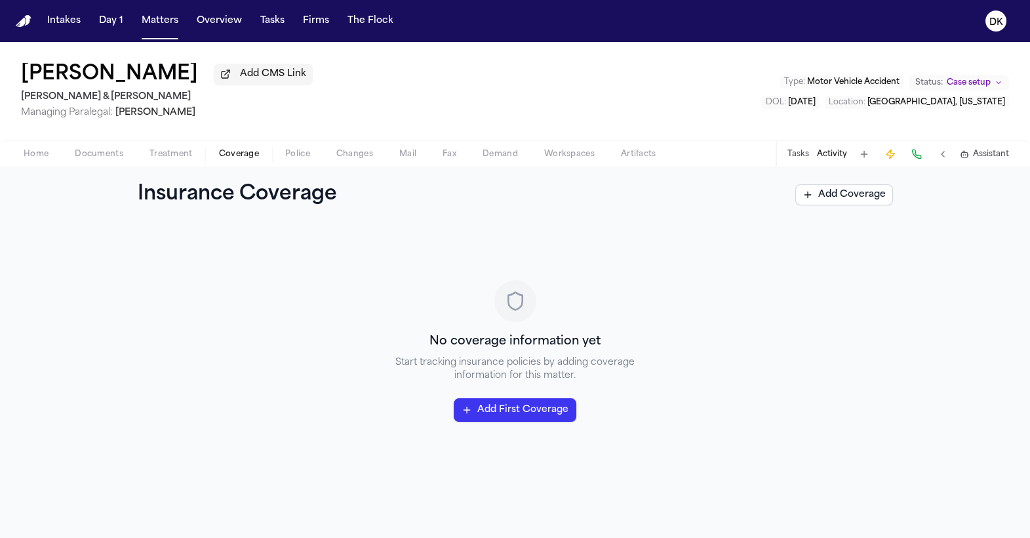
click at [302, 159] on span "Police" at bounding box center [297, 154] width 25 height 10
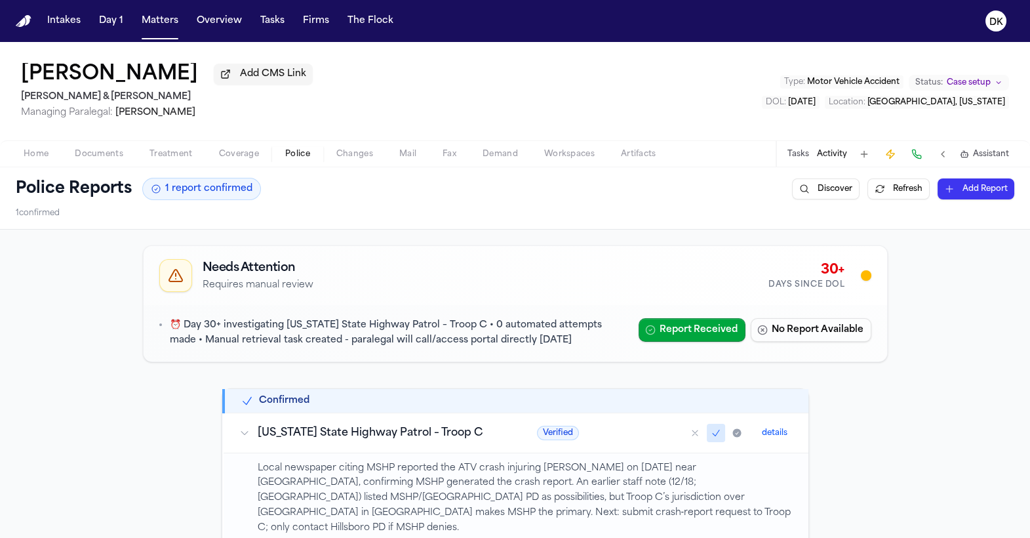
click at [353, 158] on span "Changes" at bounding box center [354, 154] width 37 height 10
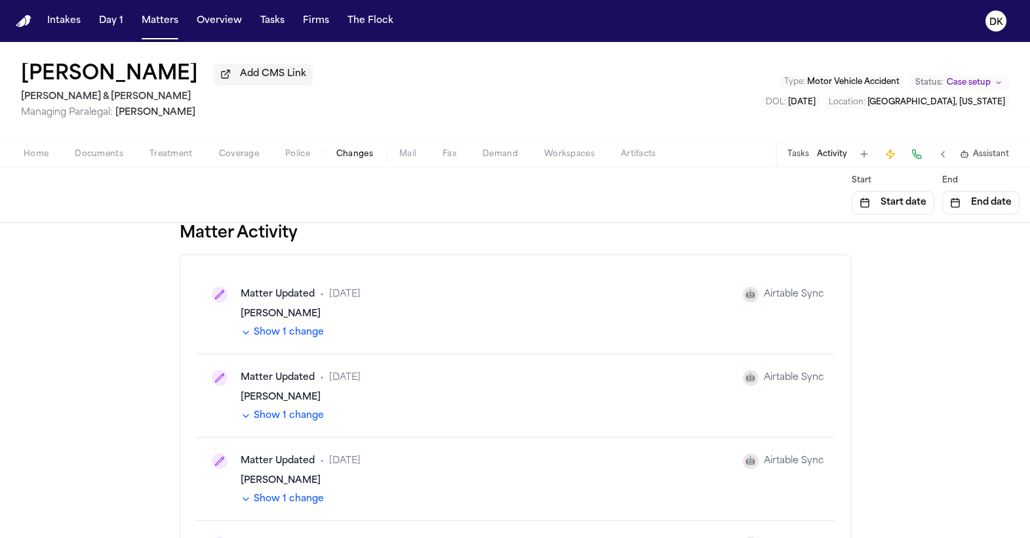
click at [121, 155] on span "Documents" at bounding box center [99, 154] width 49 height 10
click at [334, 157] on button "Changes" at bounding box center [354, 154] width 63 height 16
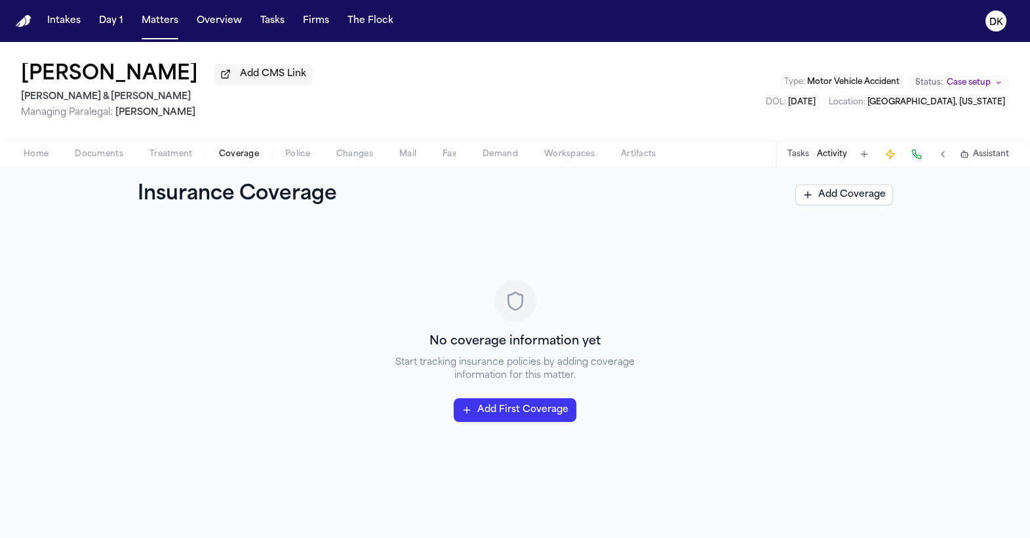
click at [264, 157] on button "Coverage" at bounding box center [239, 154] width 66 height 16
click at [148, 169] on div "Insurance Coverage Add Coverage" at bounding box center [515, 194] width 1030 height 55
click at [115, 159] on span "Documents" at bounding box center [99, 154] width 49 height 10
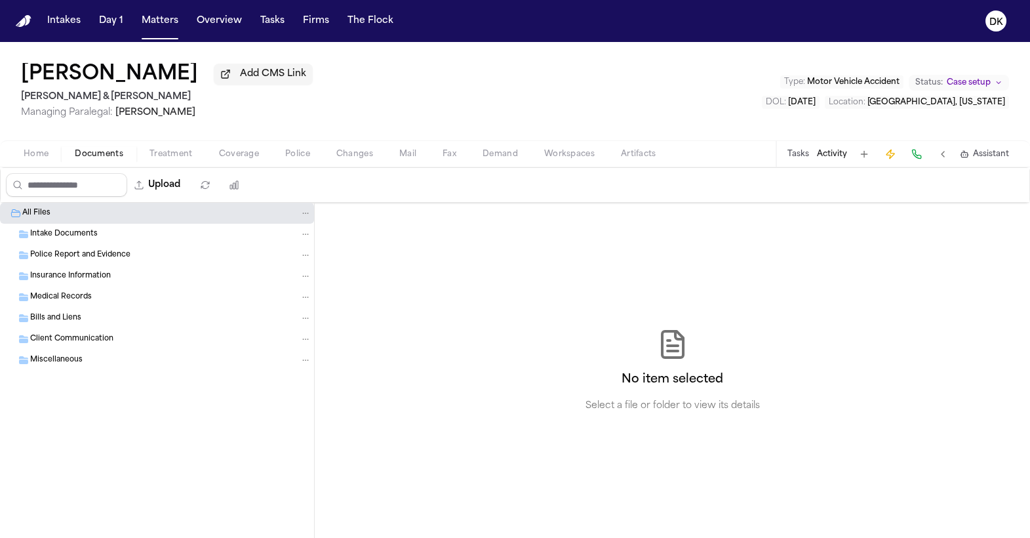
click at [337, 20] on div "Intakes Day 1 Matters Overview Tasks Firms The Flock" at bounding box center [220, 21] width 357 height 24
click at [309, 19] on button "Firms" at bounding box center [316, 21] width 37 height 24
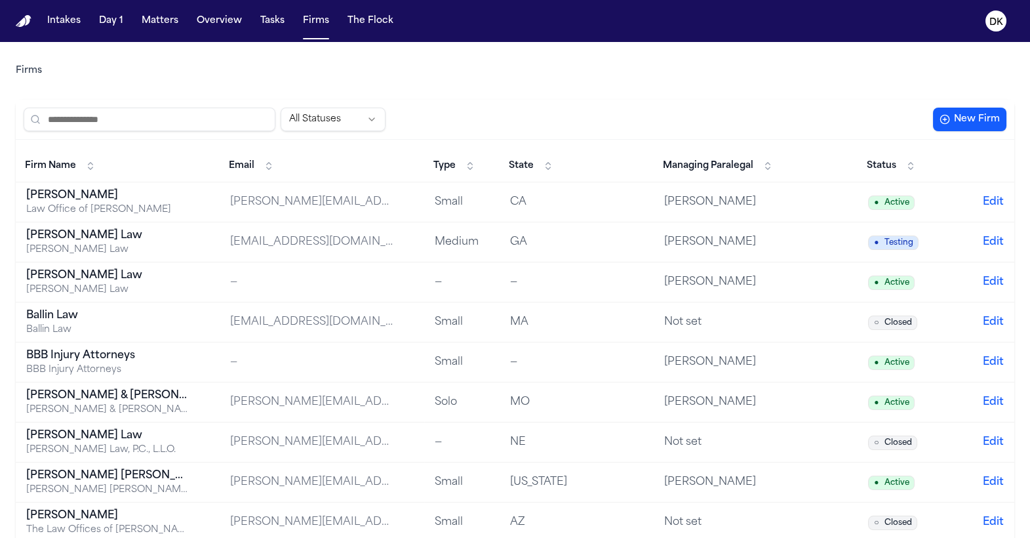
click at [104, 245] on div "[PERSON_NAME] Law" at bounding box center [108, 249] width 164 height 13
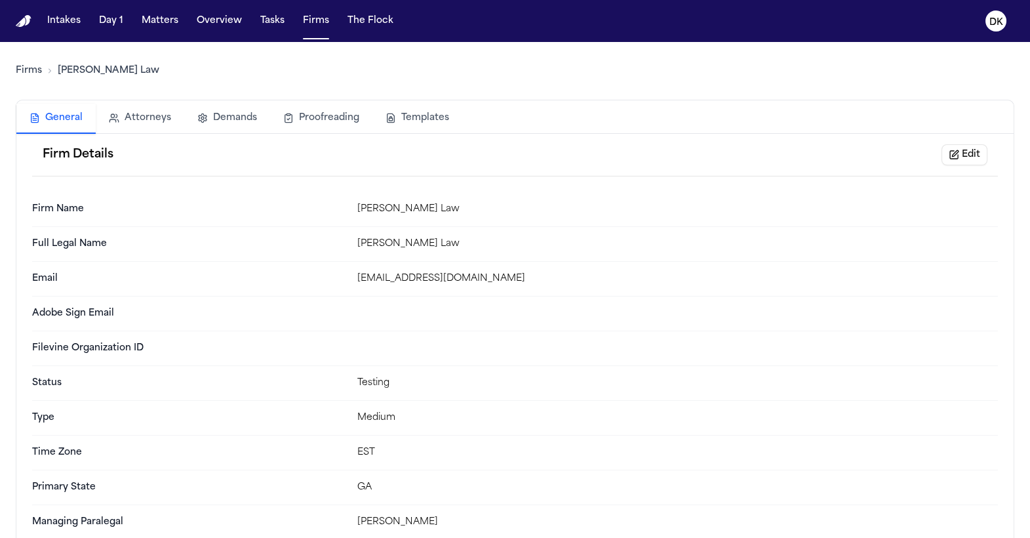
click at [136, 118] on button "Attorneys" at bounding box center [140, 118] width 89 height 29
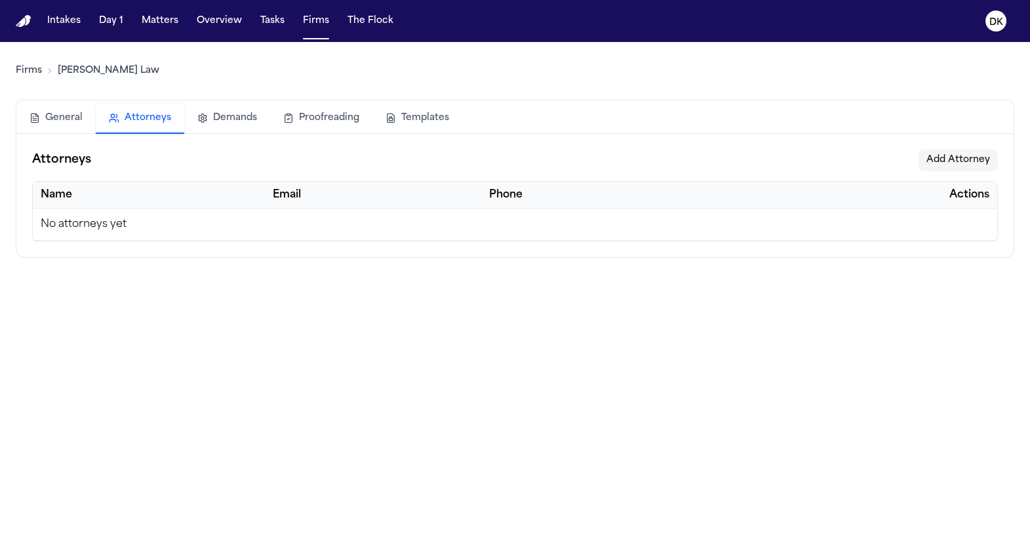
click at [259, 226] on td "No attorneys yet" at bounding box center [515, 224] width 964 height 32
click at [960, 161] on button "Add Attorney" at bounding box center [957, 159] width 79 height 21
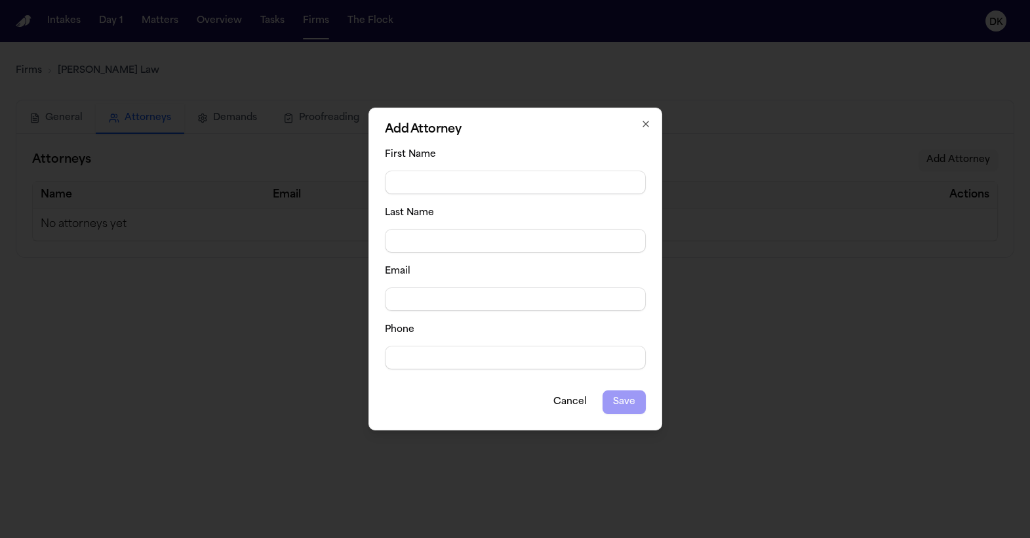
click at [572, 403] on button "Cancel" at bounding box center [570, 402] width 54 height 24
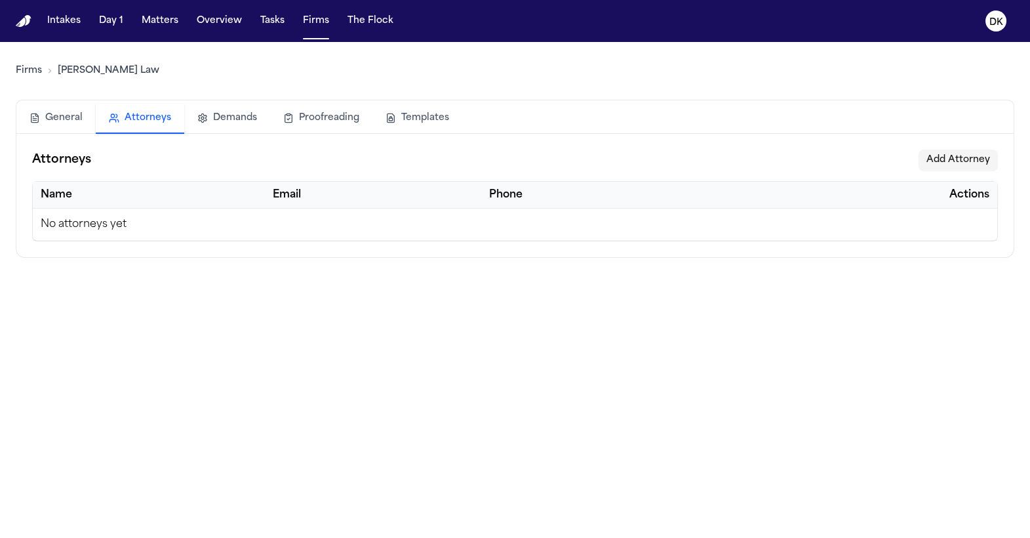
click at [425, 218] on td "No attorneys yet" at bounding box center [515, 224] width 964 height 32
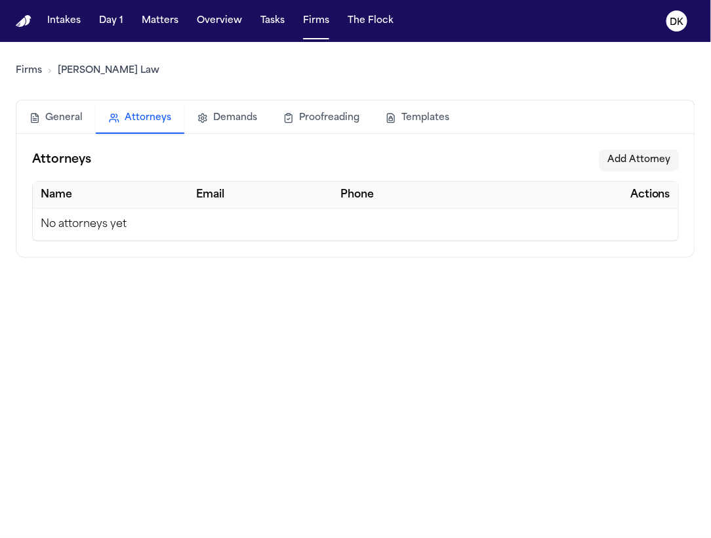
click at [13, 81] on main "Firms [PERSON_NAME] Law General Attorneys Demands Proofreading Templates Attorn…" at bounding box center [355, 290] width 711 height 496
click at [26, 71] on link "Firms" at bounding box center [29, 70] width 26 height 13
